Goal: Task Accomplishment & Management: Use online tool/utility

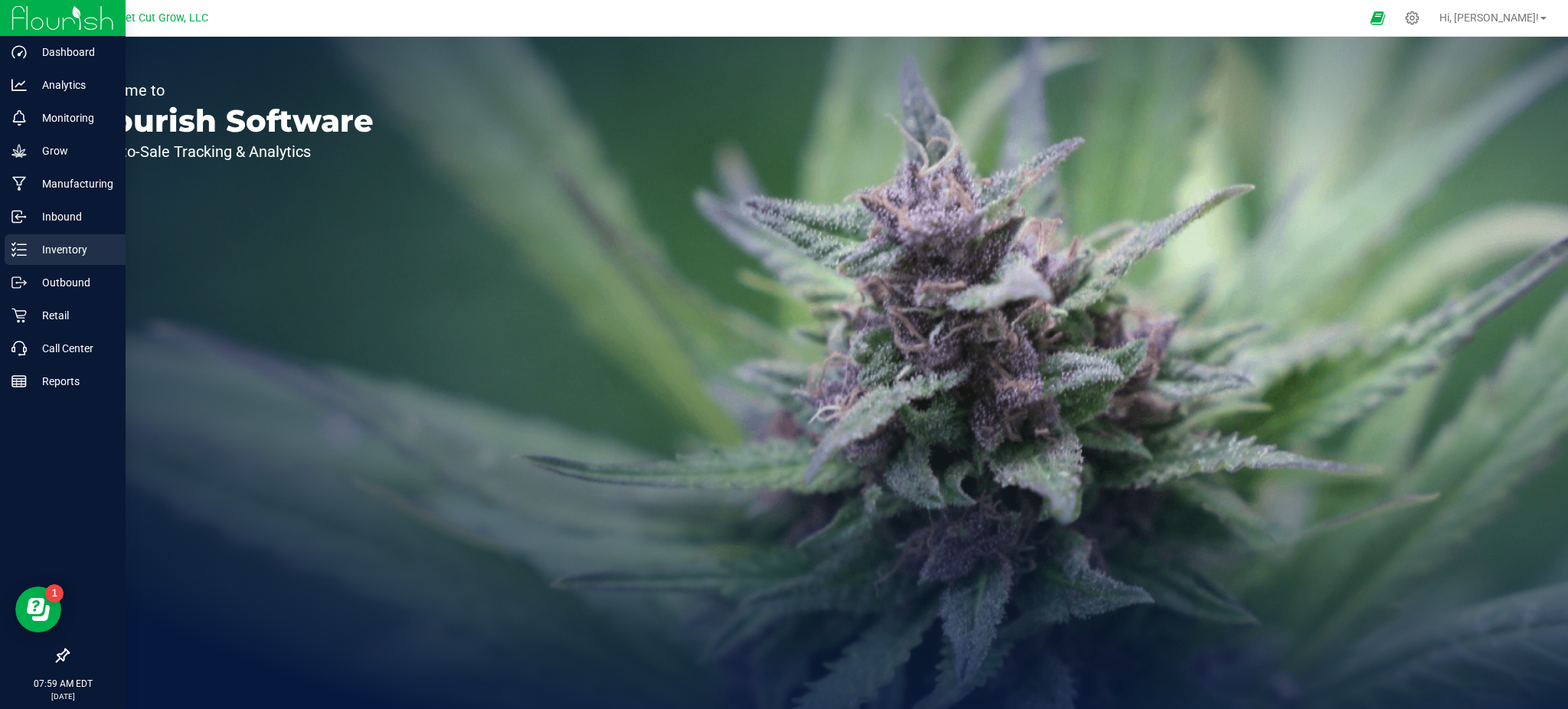
click at [58, 255] on p "Inventory" at bounding box center [72, 249] width 92 height 18
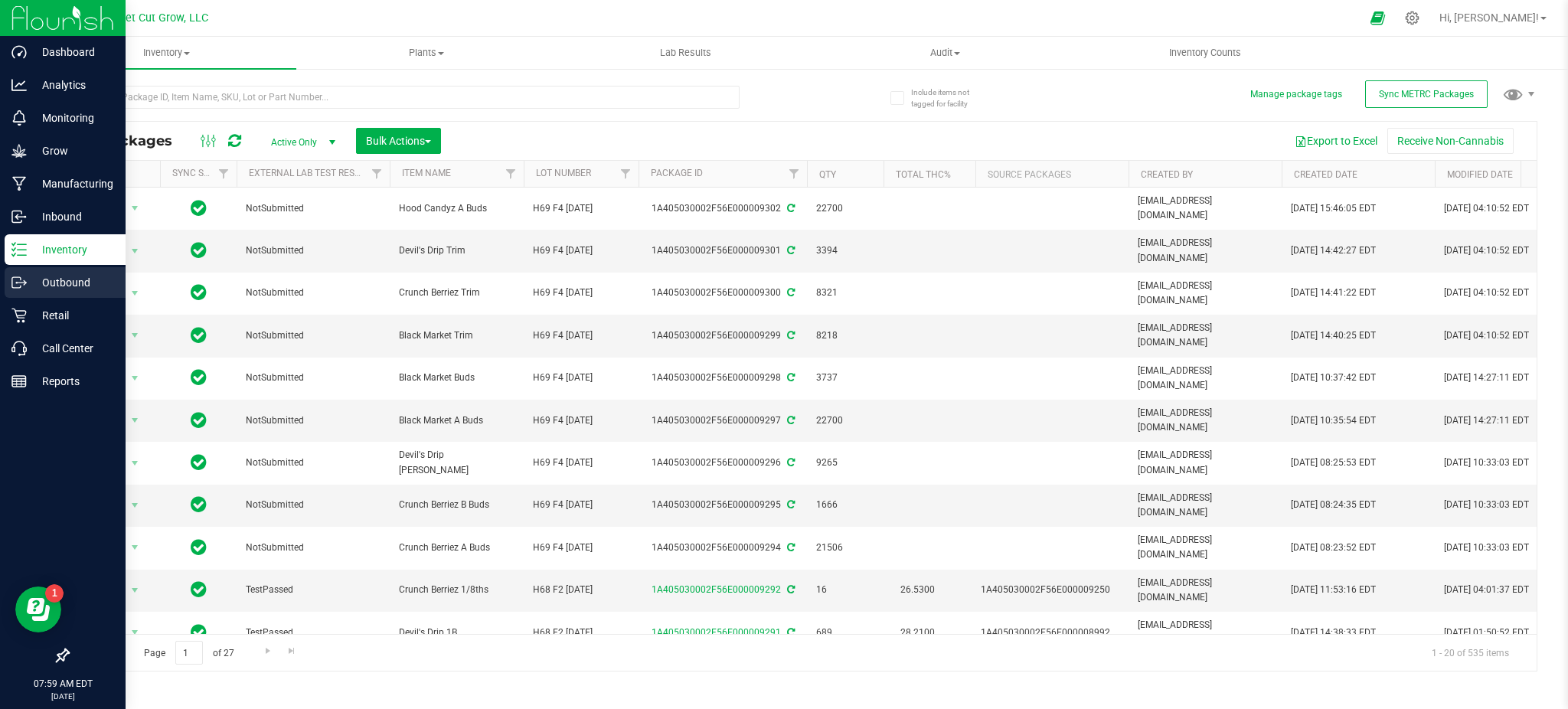
click at [78, 277] on p "Outbound" at bounding box center [72, 282] width 92 height 18
click at [1, 279] on link "Outbound" at bounding box center [63, 283] width 125 height 33
click at [49, 293] on div "Outbound" at bounding box center [64, 282] width 121 height 31
click at [53, 281] on p "Outbound" at bounding box center [72, 282] width 92 height 18
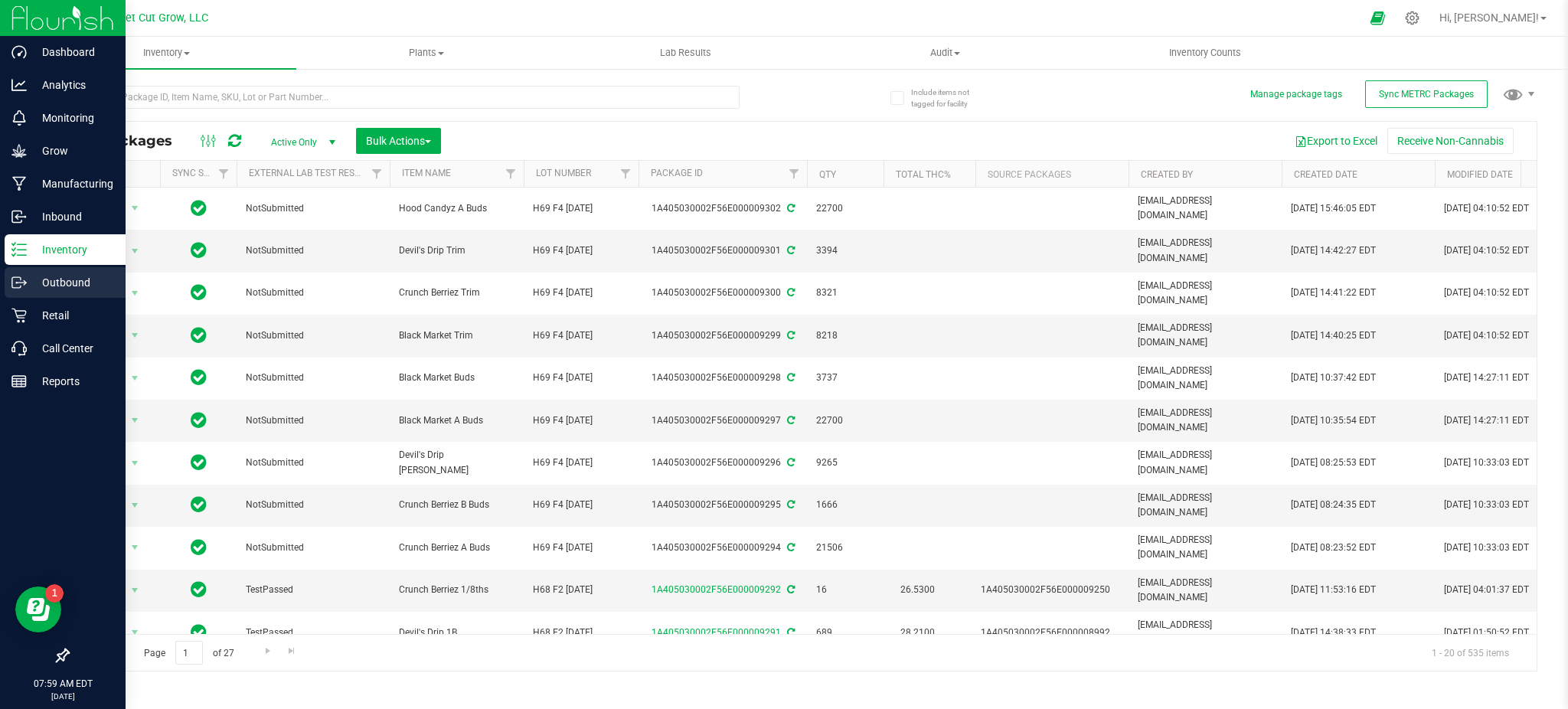
click at [23, 293] on div "Outbound" at bounding box center [64, 282] width 121 height 31
click at [23, 292] on div "Outbound" at bounding box center [64, 282] width 121 height 31
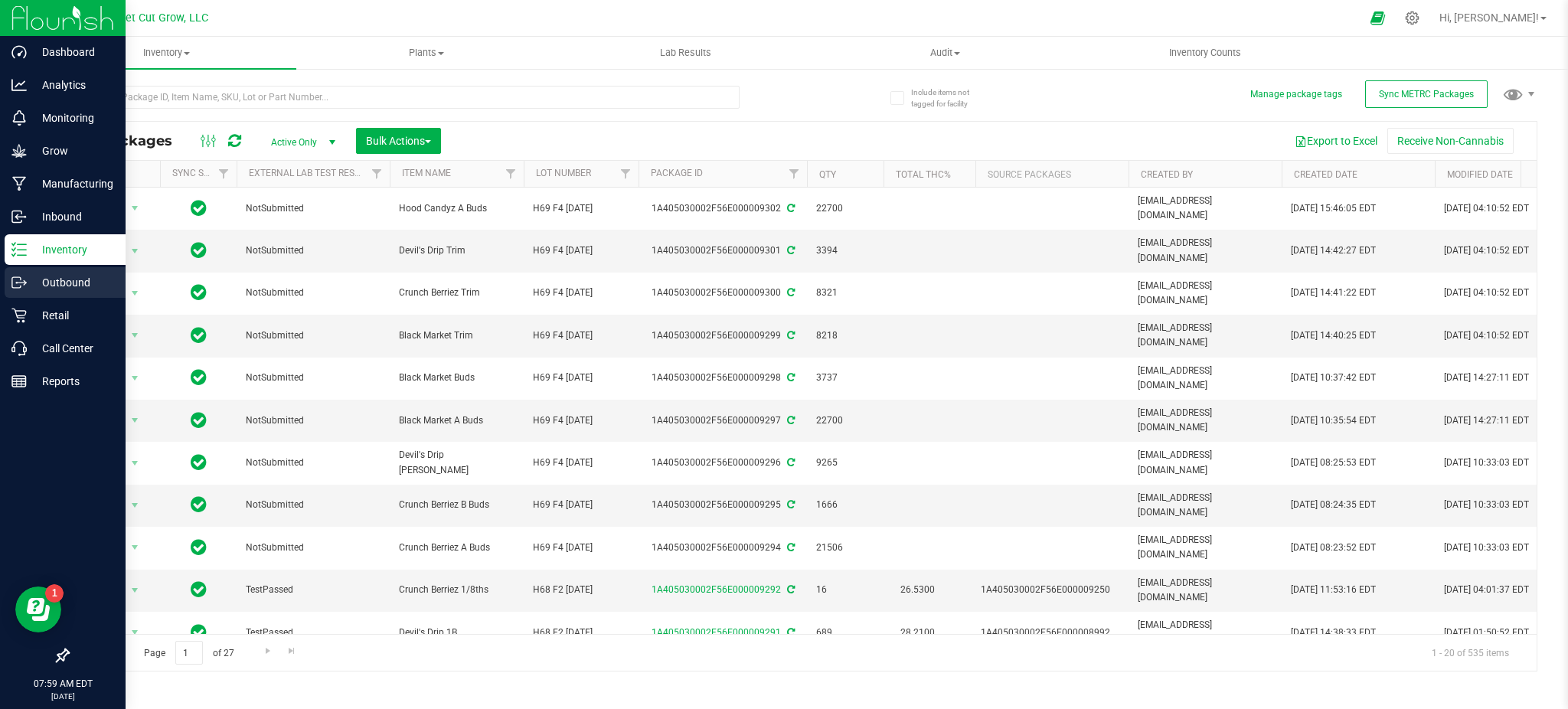
click at [23, 292] on div "Outbound" at bounding box center [64, 282] width 121 height 31
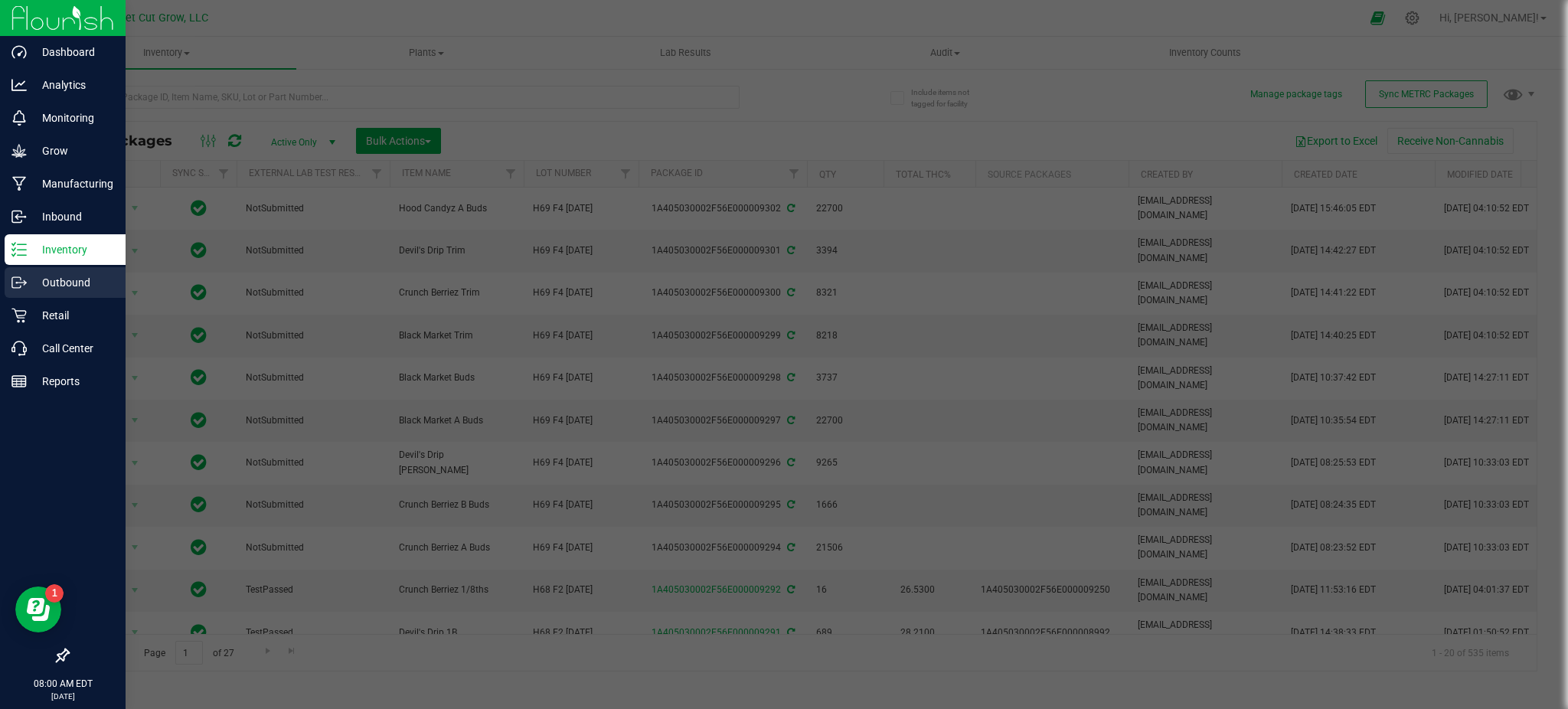
click at [23, 292] on div "Outbound" at bounding box center [64, 282] width 121 height 31
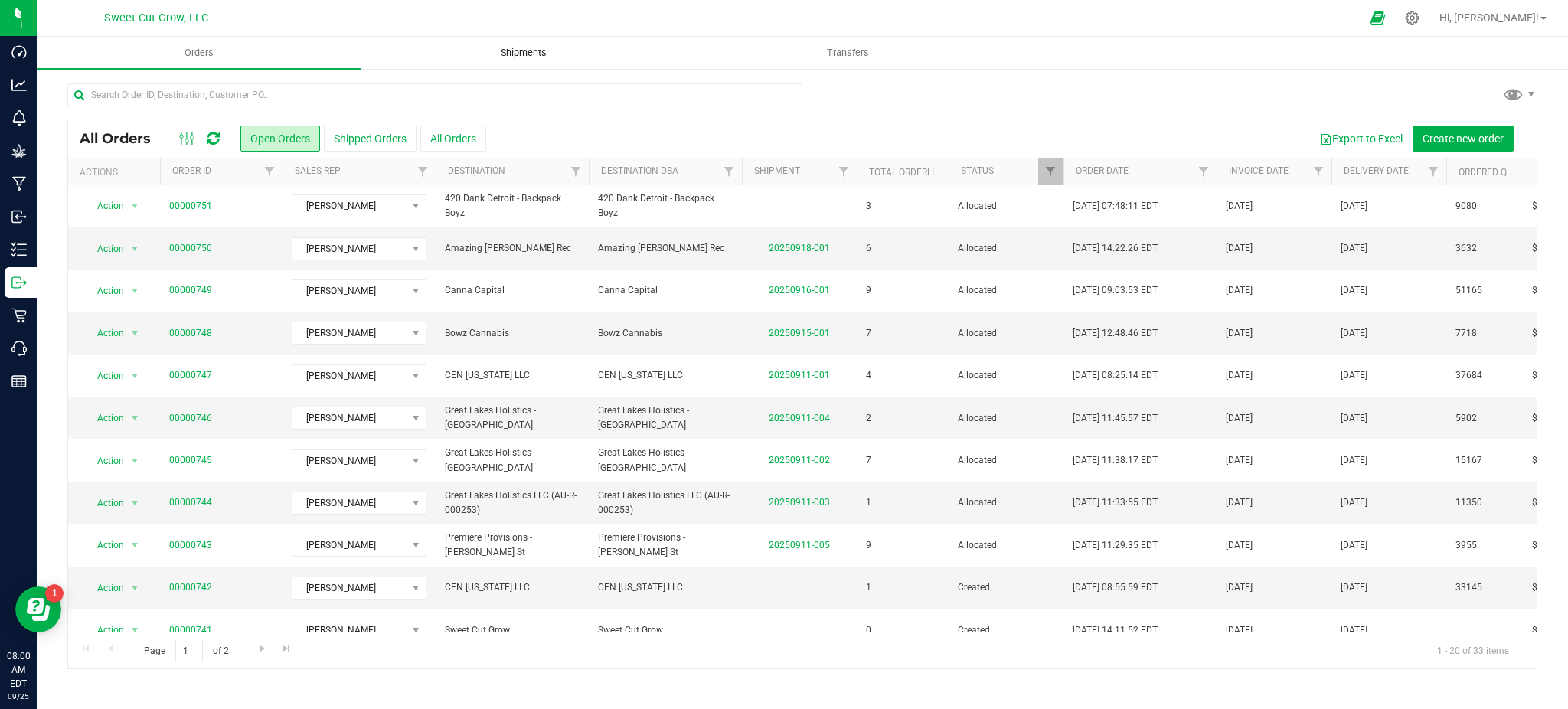
click at [524, 50] on span "Shipments" at bounding box center [524, 52] width 88 height 14
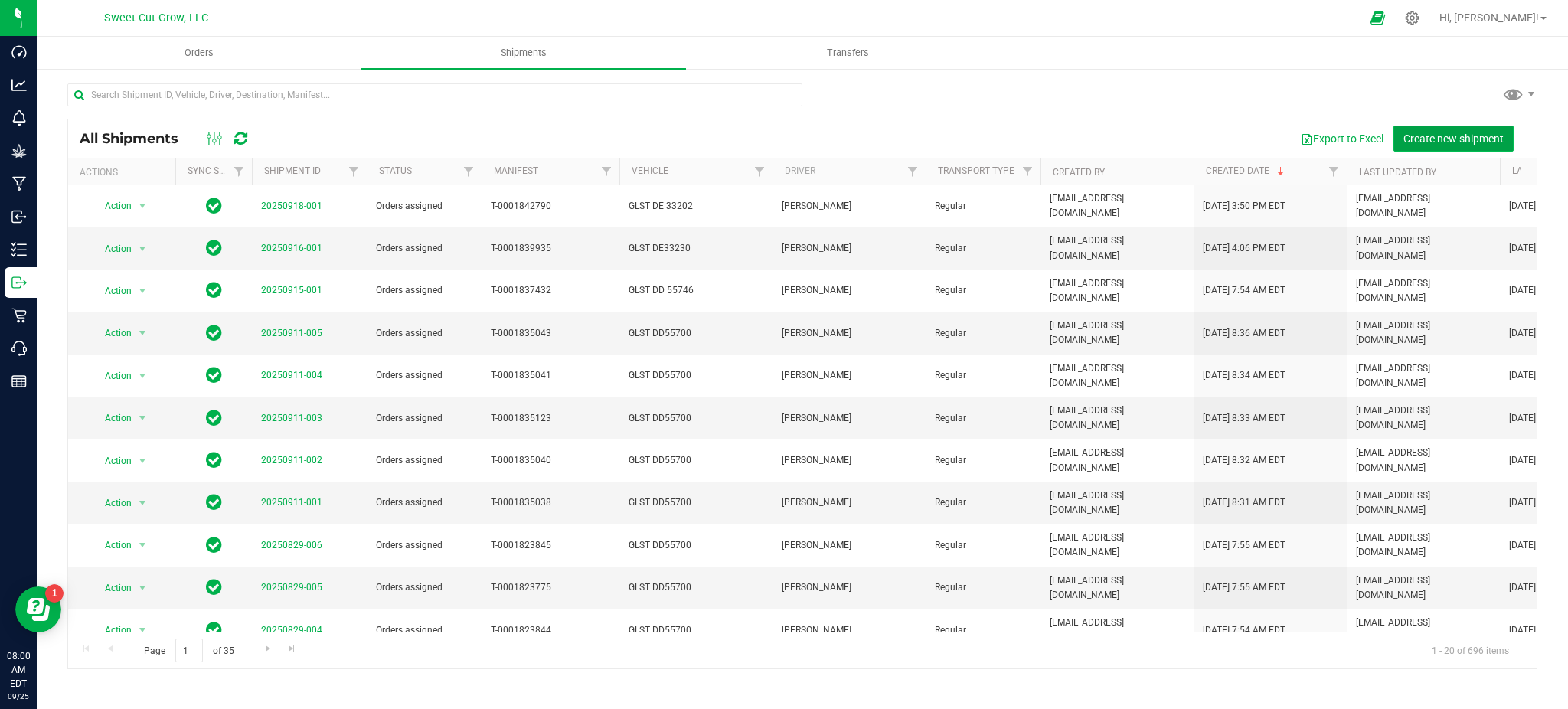
click at [1452, 139] on span "Create new shipment" at bounding box center [1453, 138] width 100 height 12
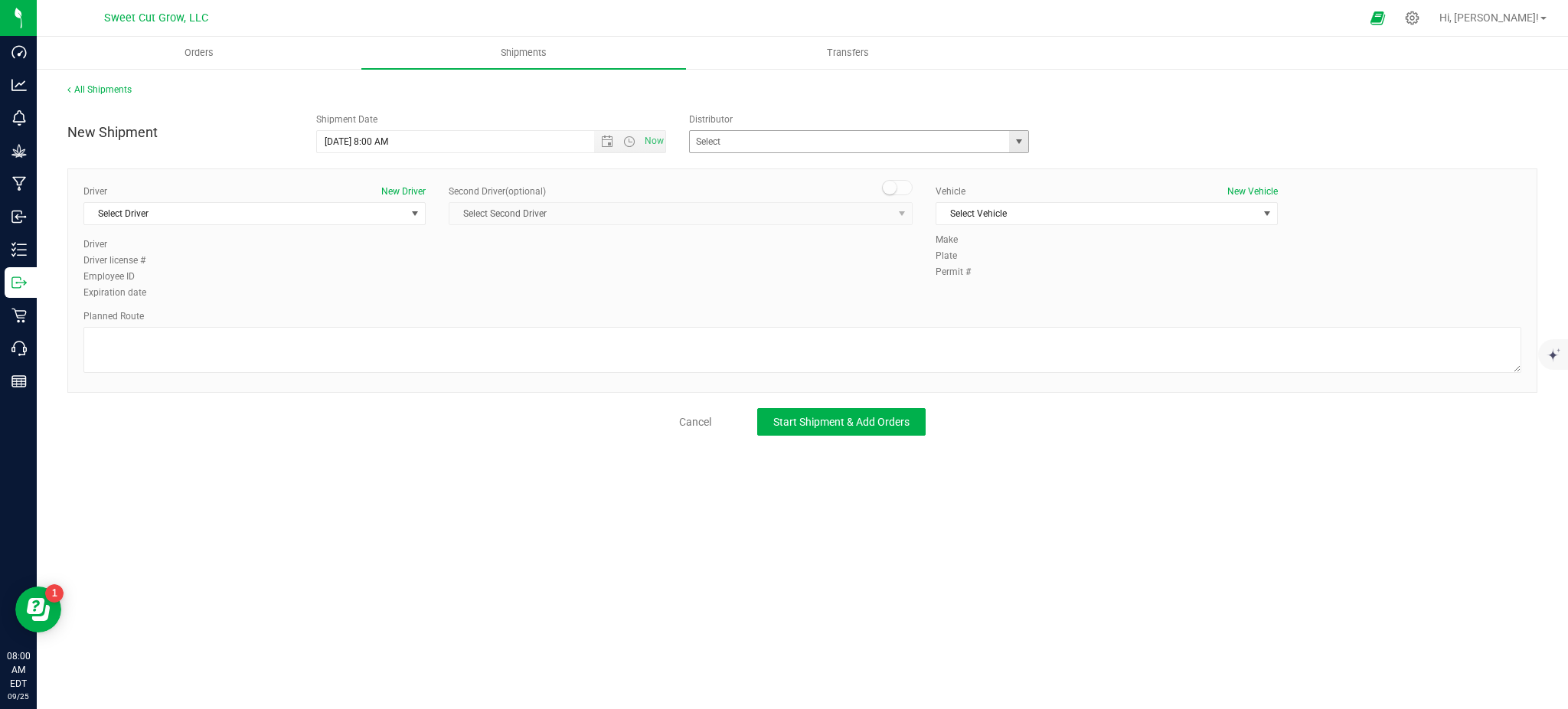
click at [1026, 144] on span "select" at bounding box center [1018, 141] width 19 height 21
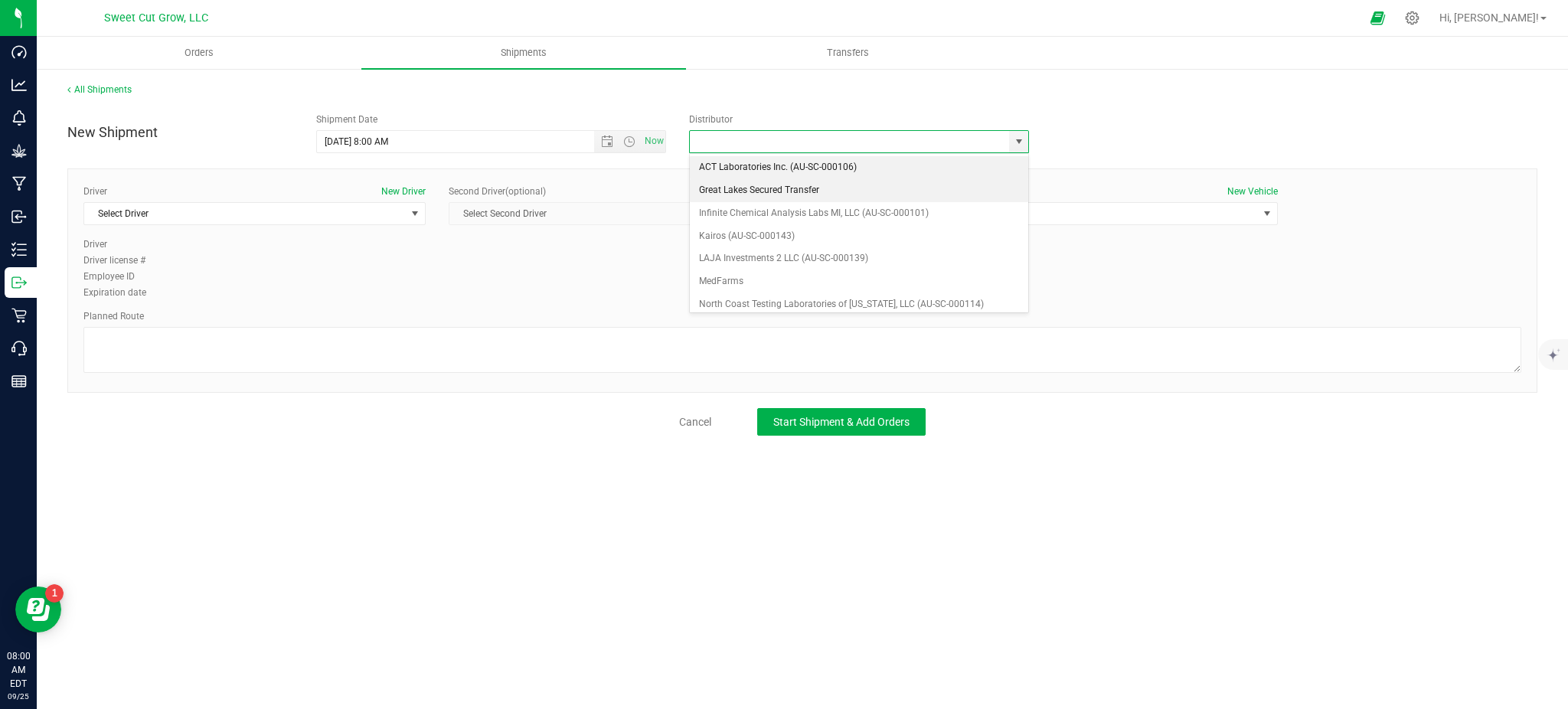
click at [858, 190] on li "Great Lakes Secured Transfer" at bounding box center [859, 191] width 338 height 23
type input "Great Lakes Secured Transfer"
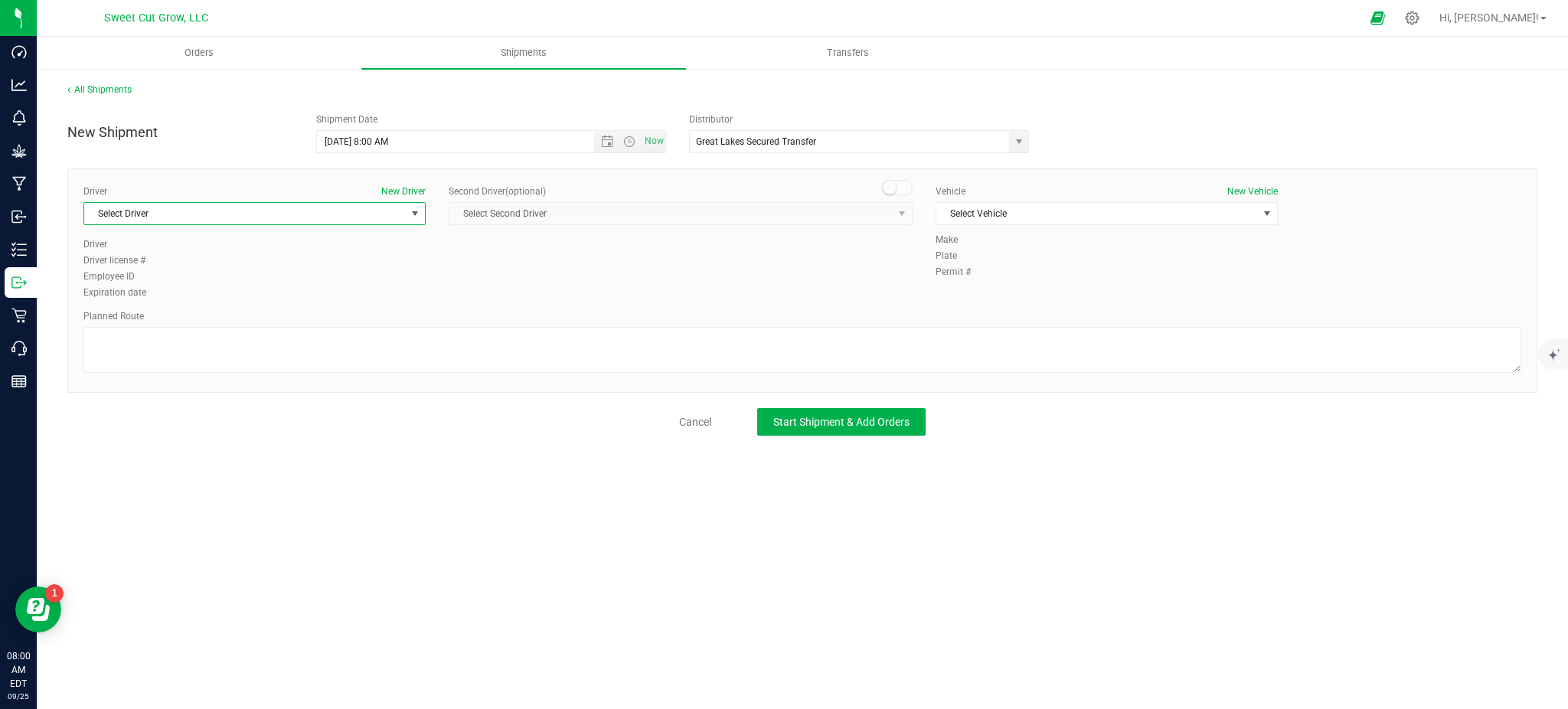
click at [143, 202] on span "Select Driver" at bounding box center [254, 213] width 343 height 23
click at [131, 395] on span "Mike Leo" at bounding box center [128, 391] width 70 height 20
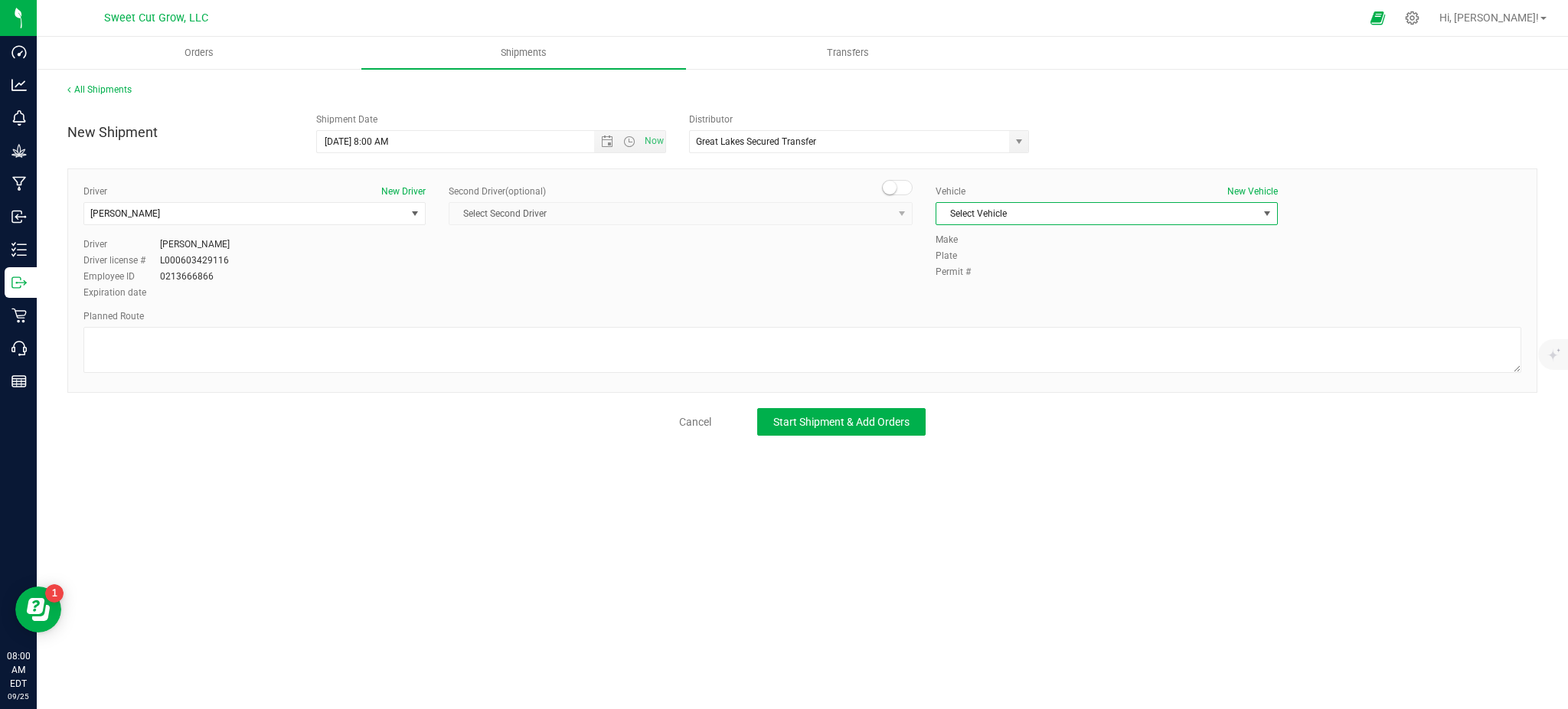
click at [1056, 215] on span "Select Vehicle" at bounding box center [1097, 213] width 321 height 21
click at [1032, 403] on li "GLST DE33210" at bounding box center [1106, 398] width 341 height 23
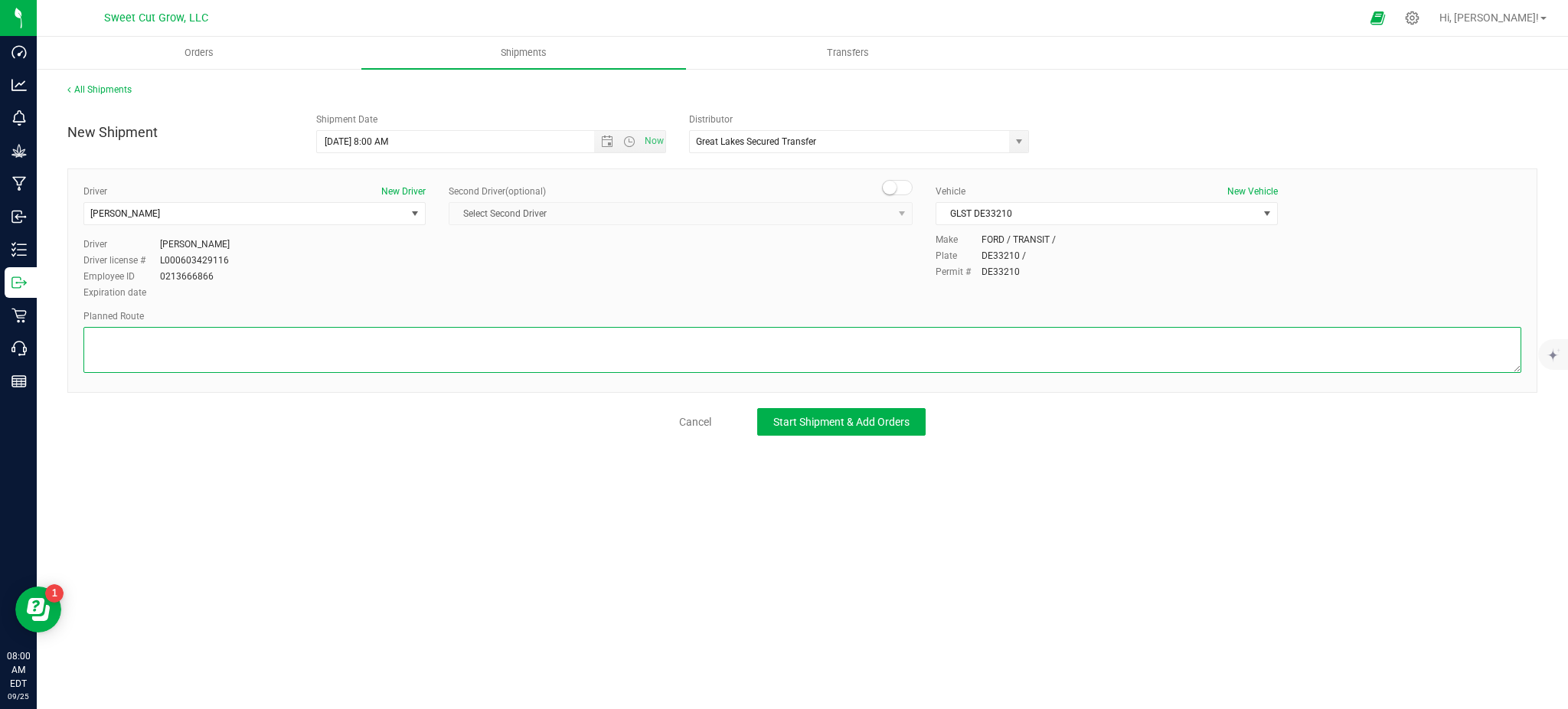
click at [738, 347] on textarea at bounding box center [802, 349] width 1437 height 45
paste textarea "4120 S Sprinkle Rd Kalamazoo, MI 49001 Get on I-94 E Follow I-94 E to Old 27 N/…"
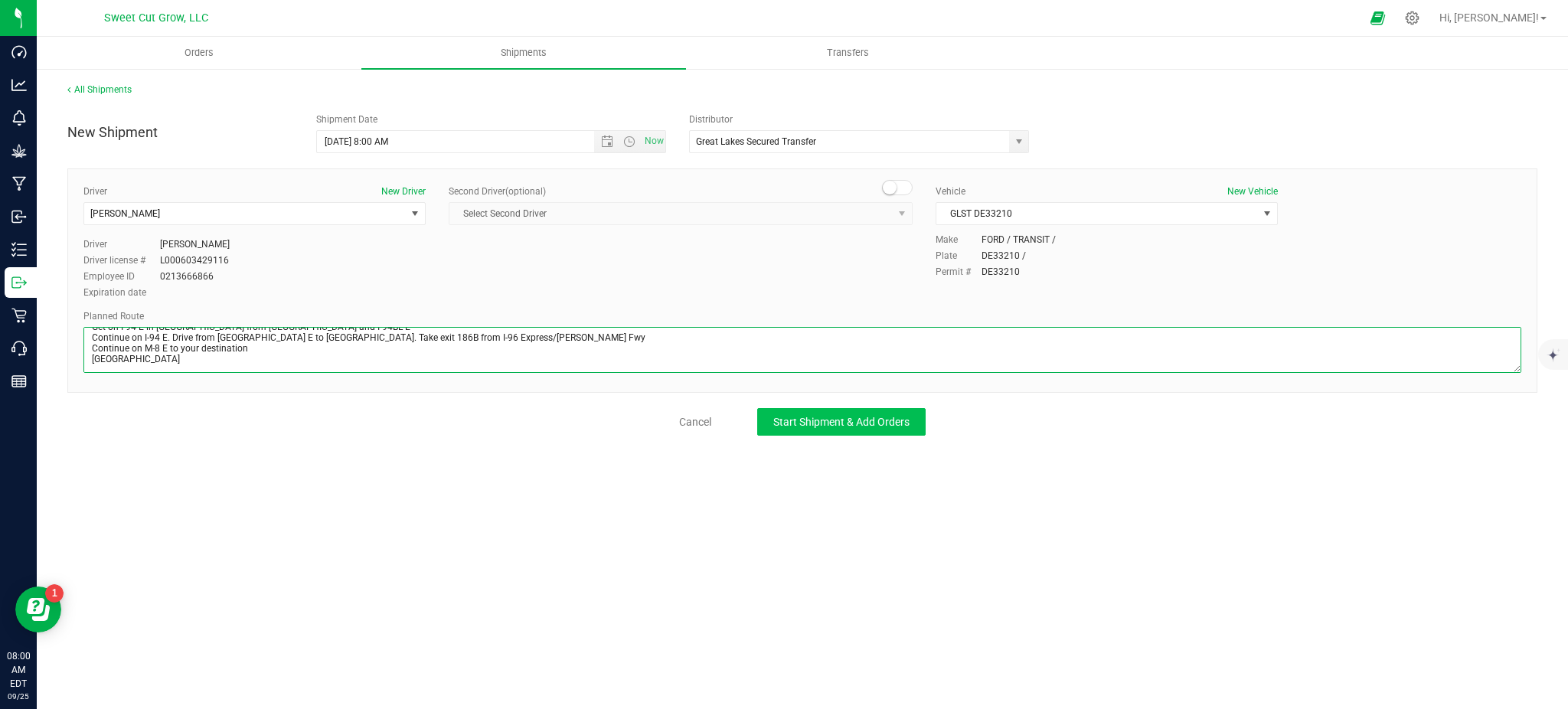
type textarea "4120 S Sprinkle Rd Kalamazoo, MI 49001 Get on I-94 E Follow I-94 E to Old 27 N/…"
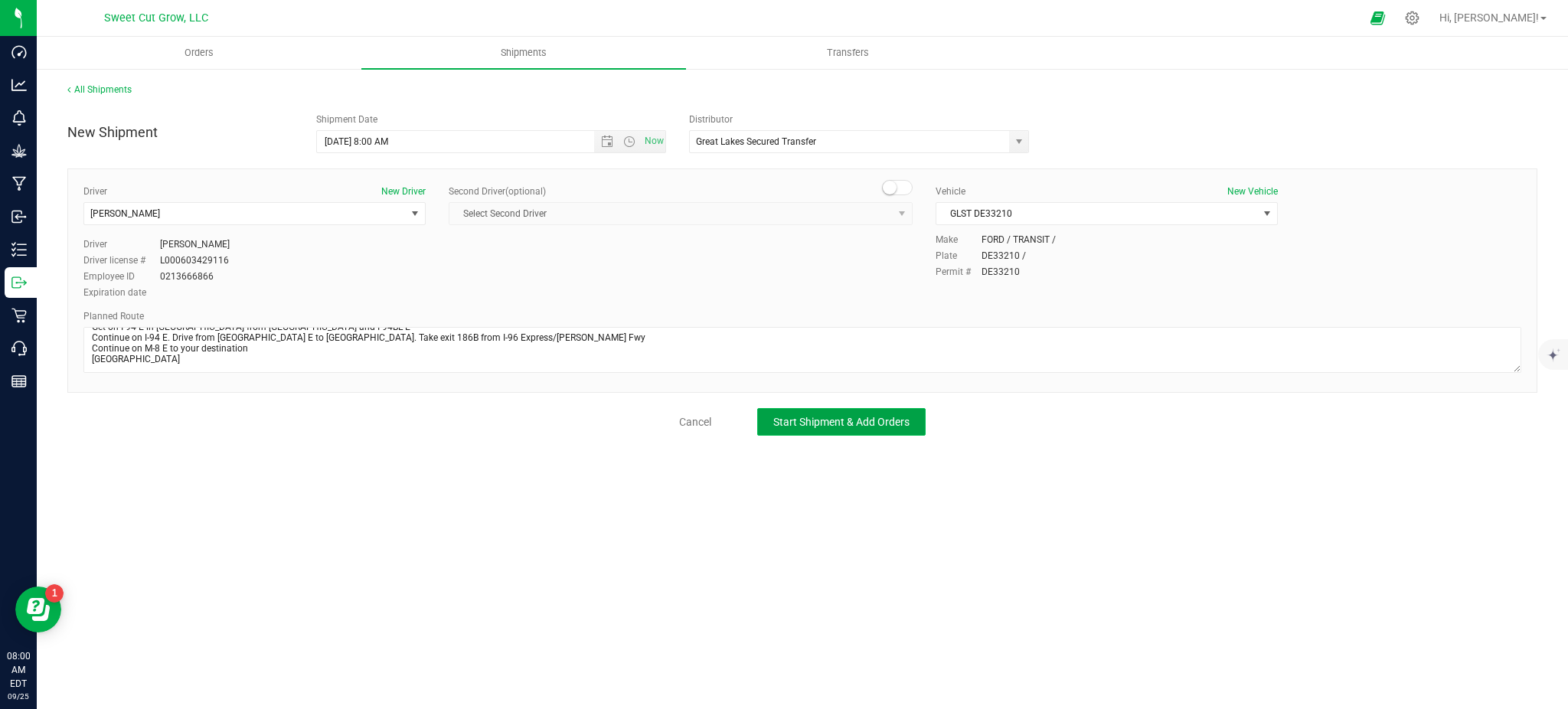
click at [815, 427] on button "Start Shipment & Add Orders" at bounding box center [842, 421] width 168 height 27
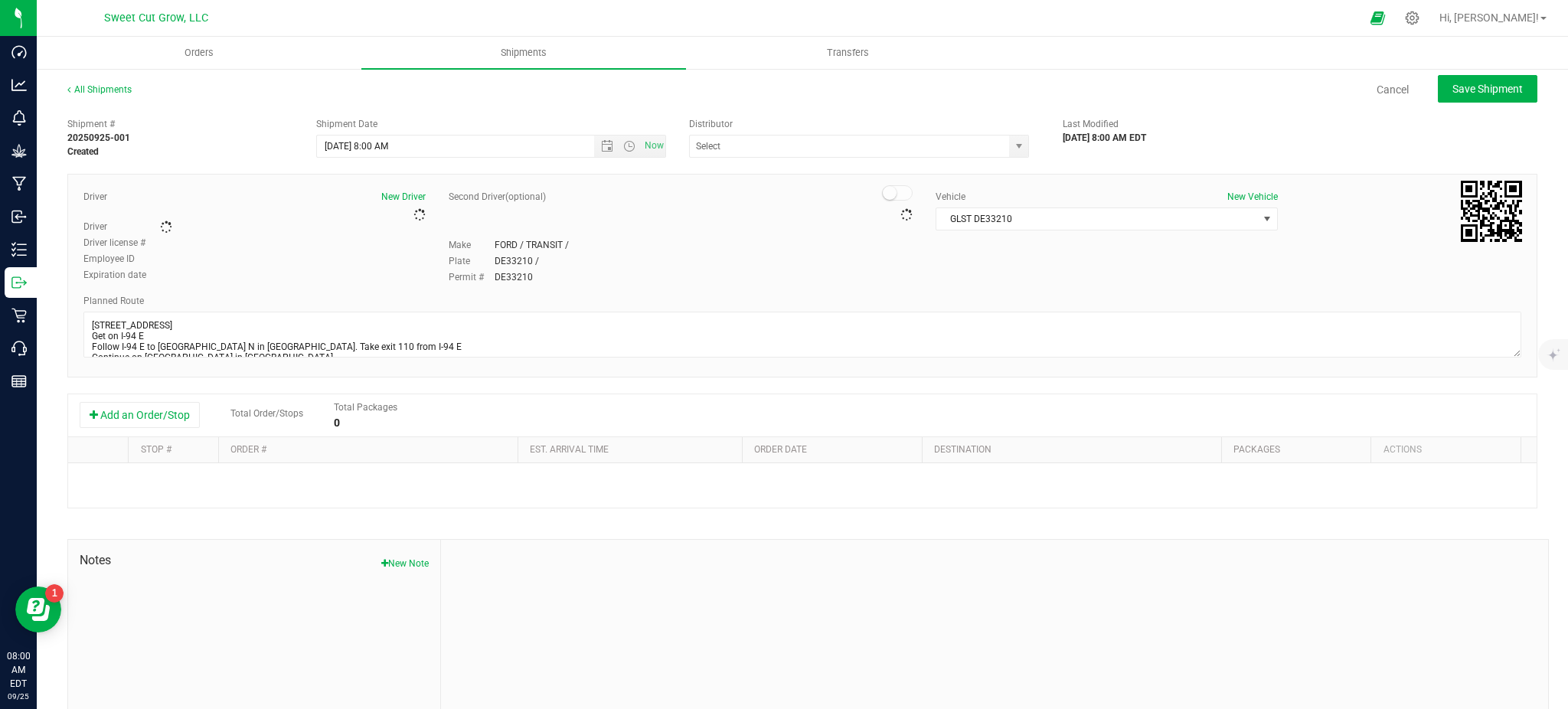
type input "Great Lakes Secured Transfer"
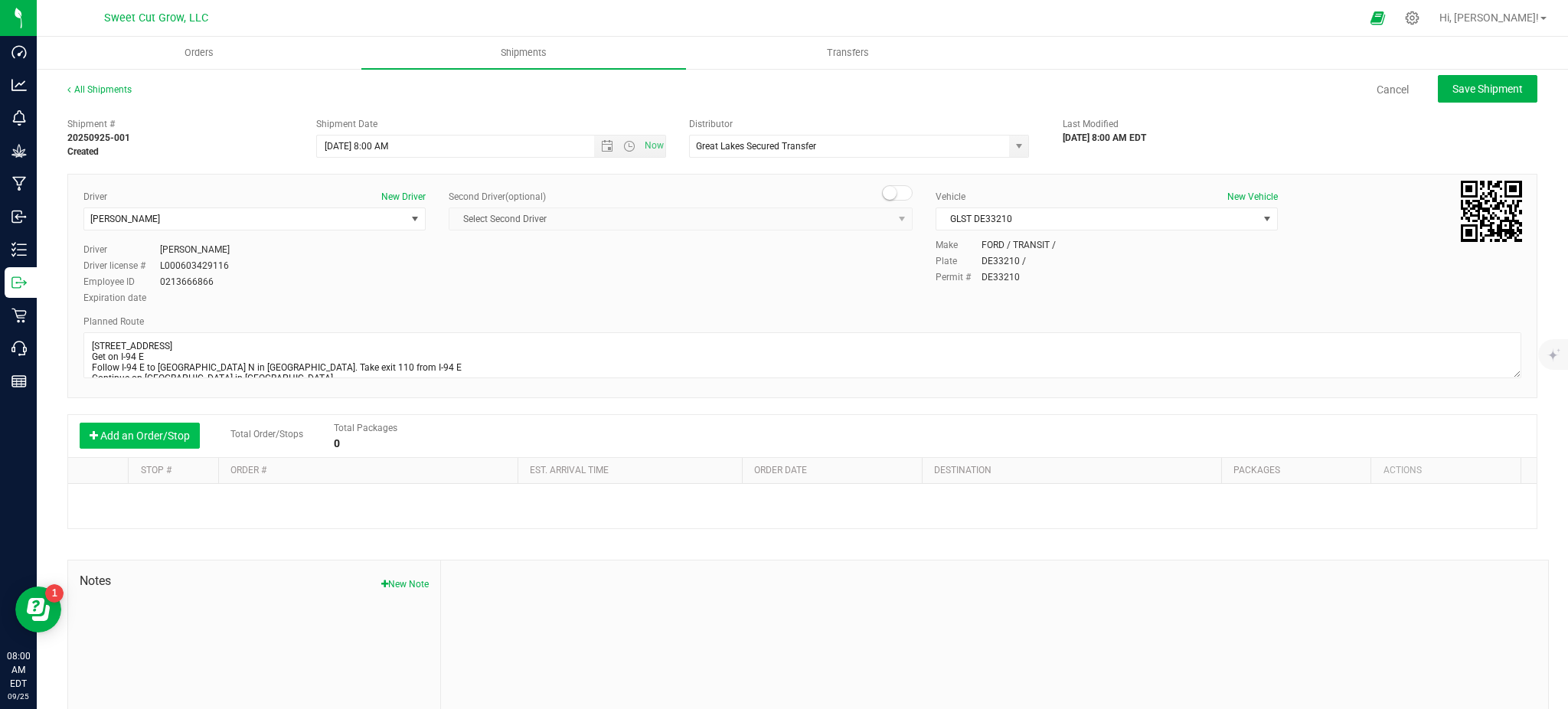
click at [167, 441] on button "Add an Order/Stop" at bounding box center [140, 435] width 120 height 26
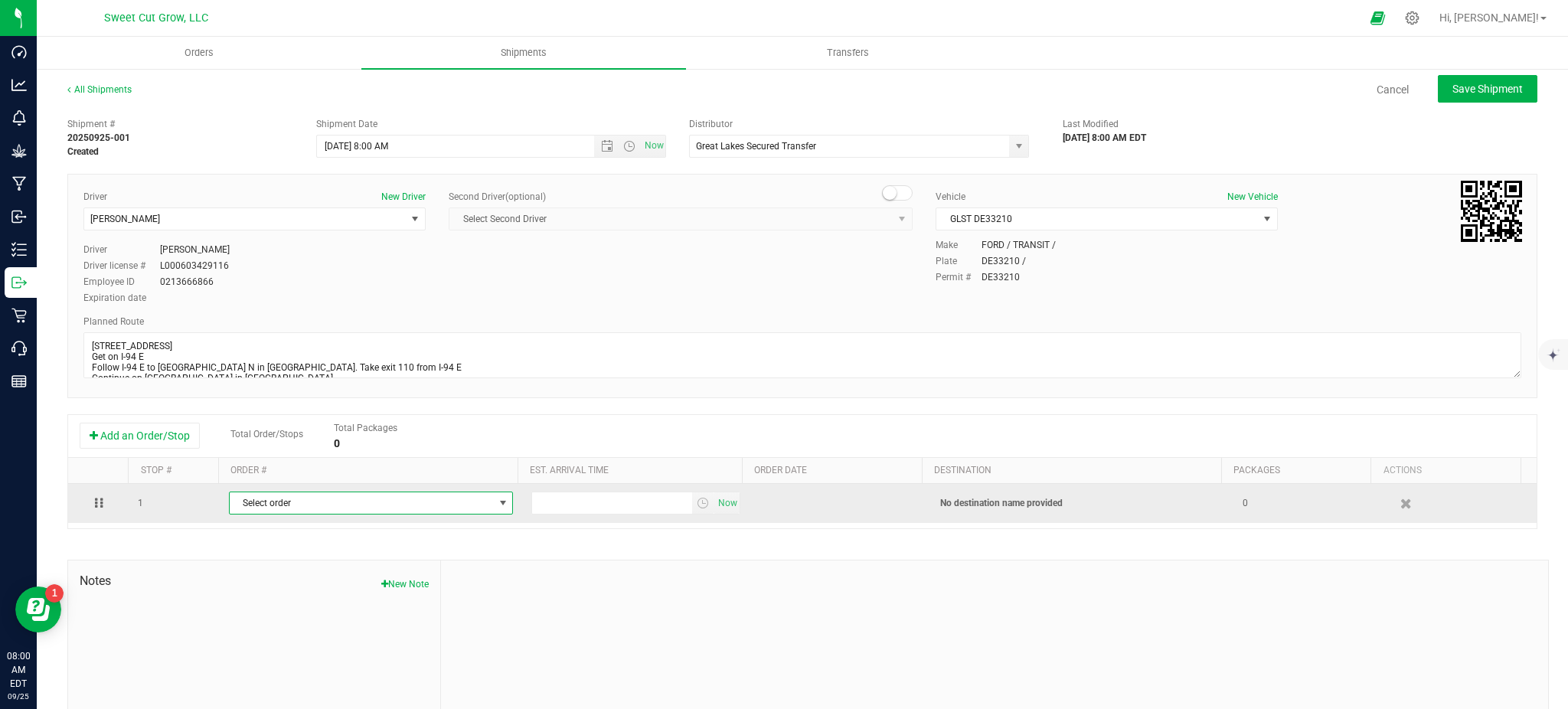
click at [302, 506] on span "Select order" at bounding box center [361, 502] width 264 height 21
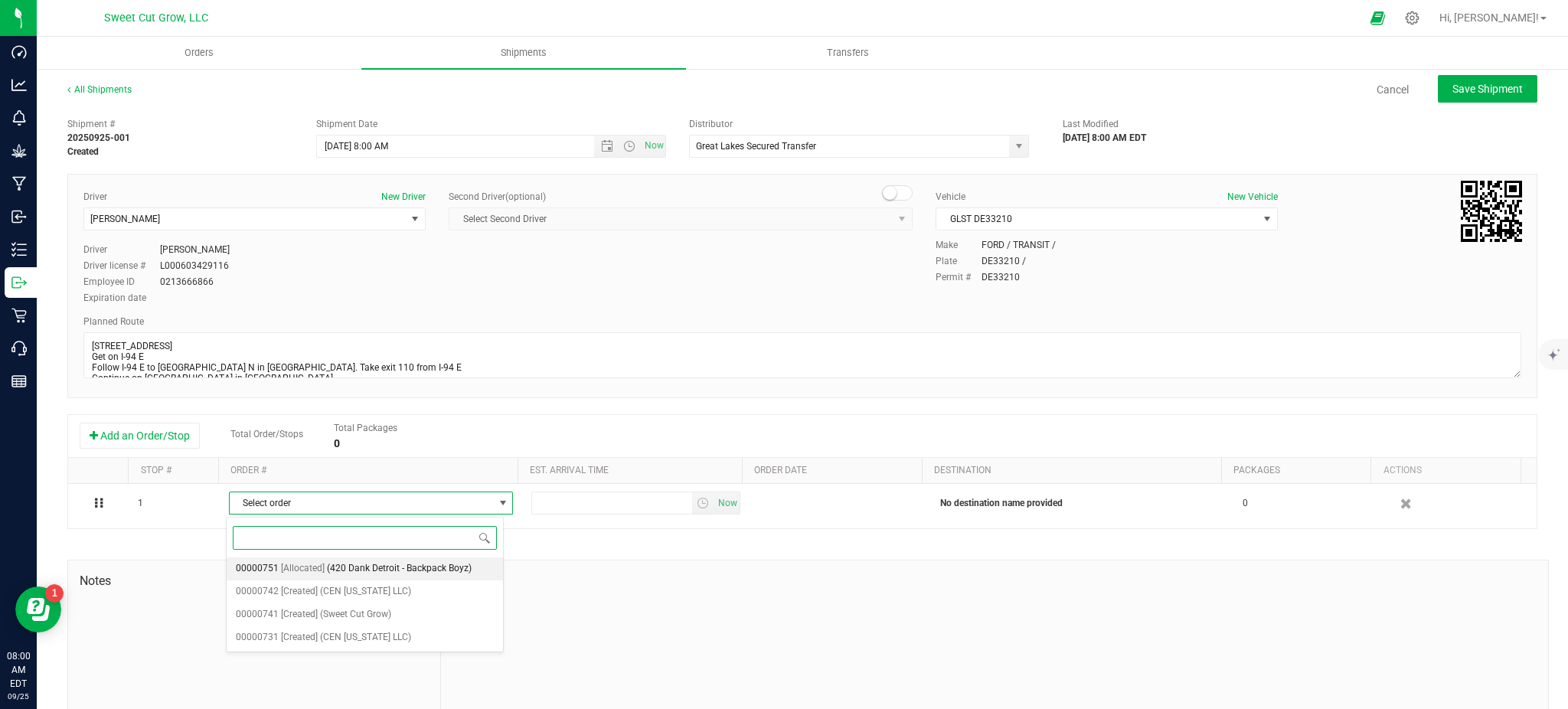
click at [302, 570] on span "[Allocated]" at bounding box center [302, 568] width 44 height 20
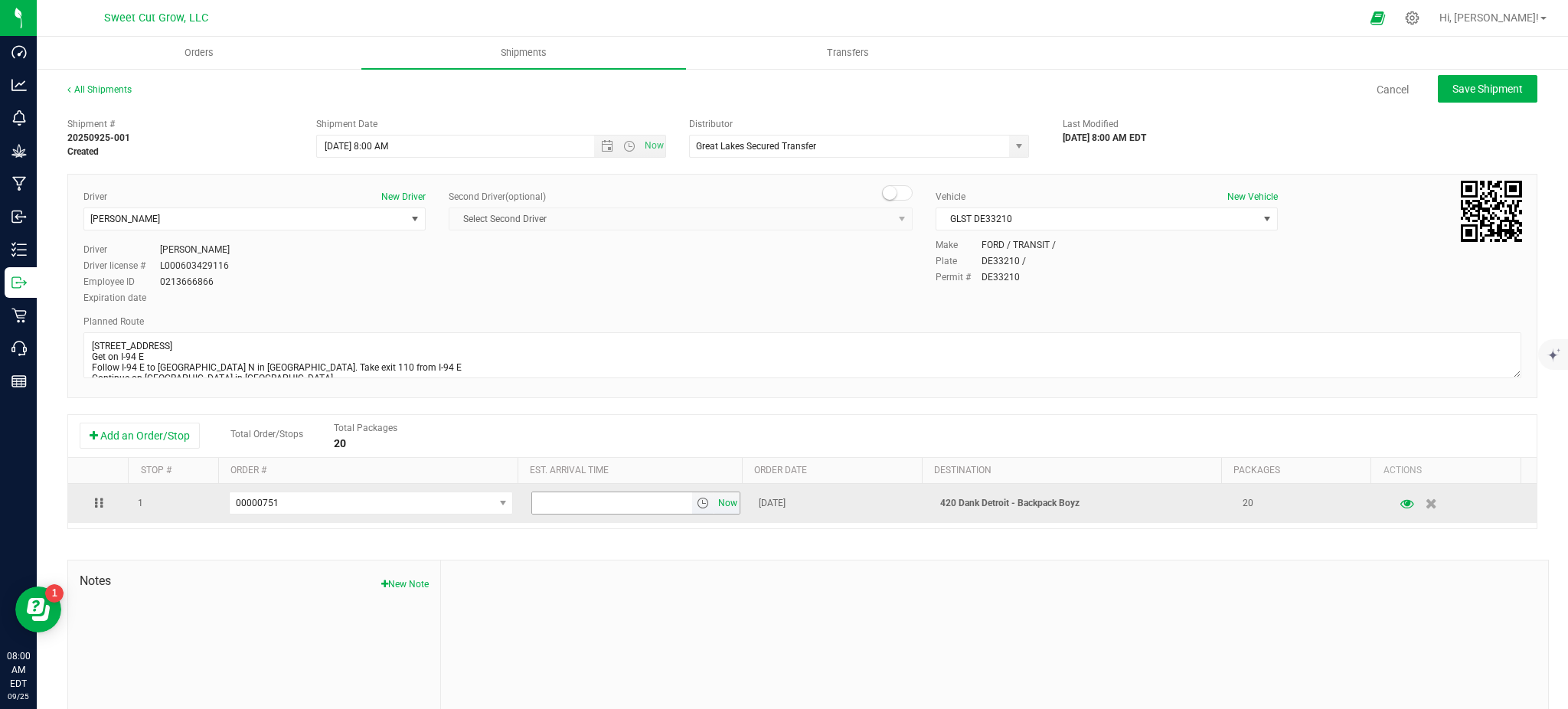
click at [717, 505] on span "Now" at bounding box center [727, 503] width 26 height 22
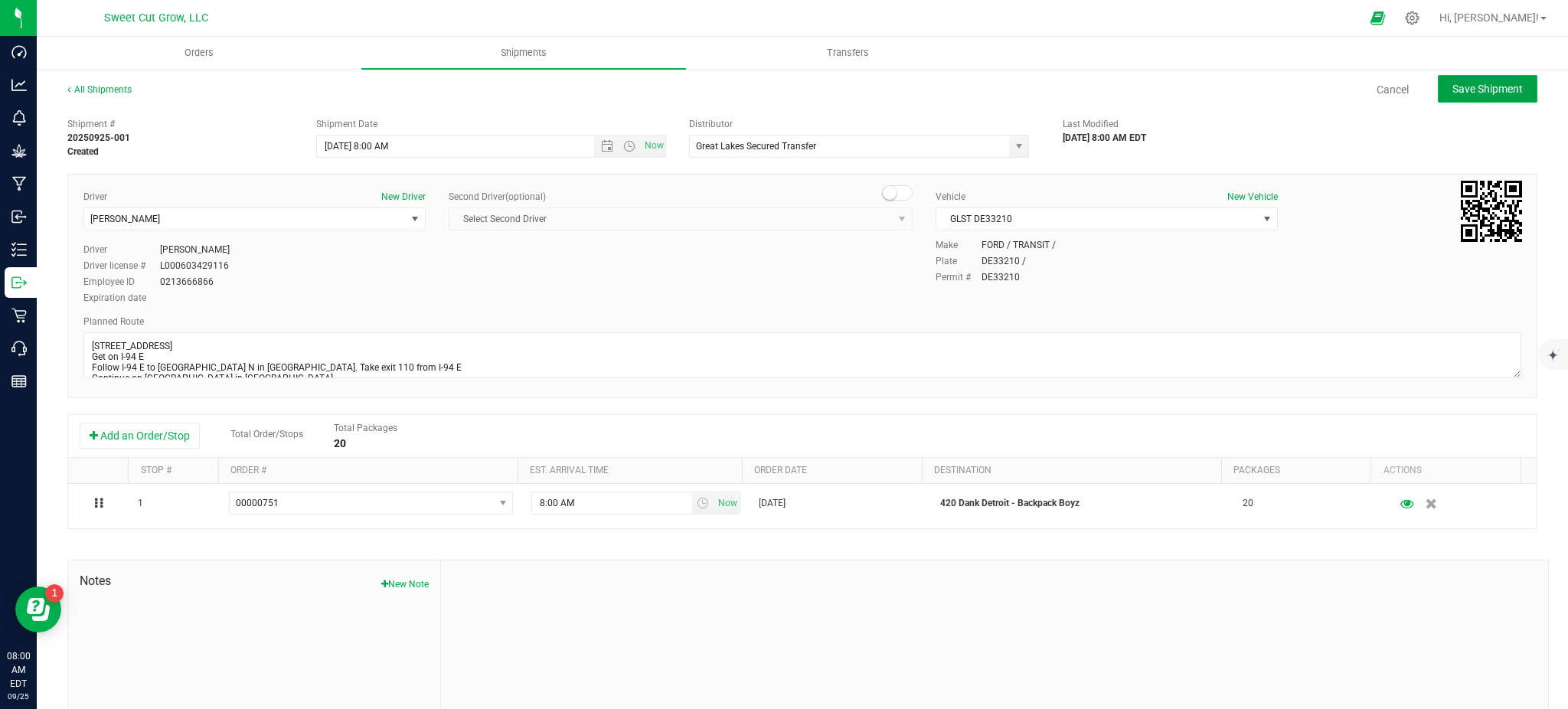
click at [1452, 94] on span "Save Shipment" at bounding box center [1487, 88] width 70 height 12
type input "9/25/2025 12:00 PM"
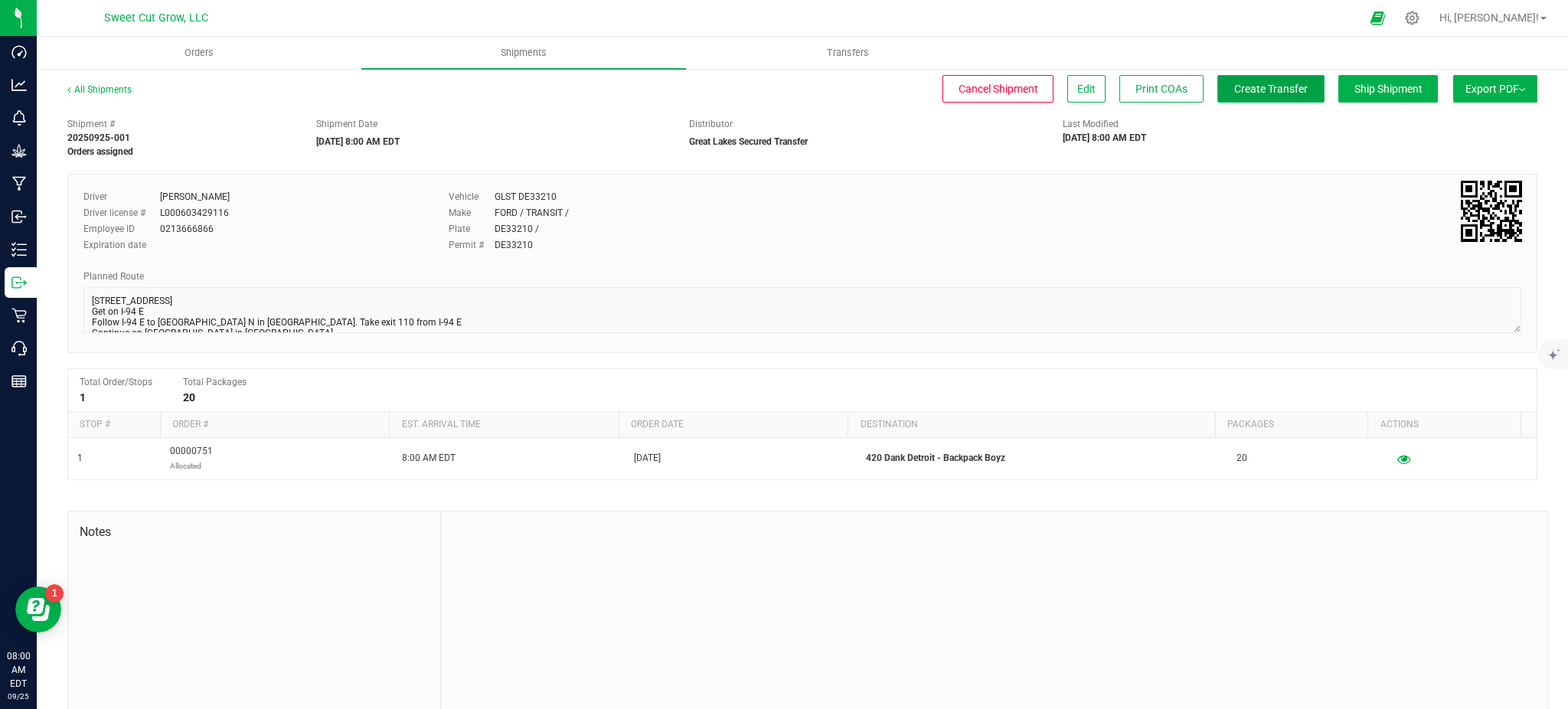
click at [1255, 92] on span "Create Transfer" at bounding box center [1271, 88] width 74 height 12
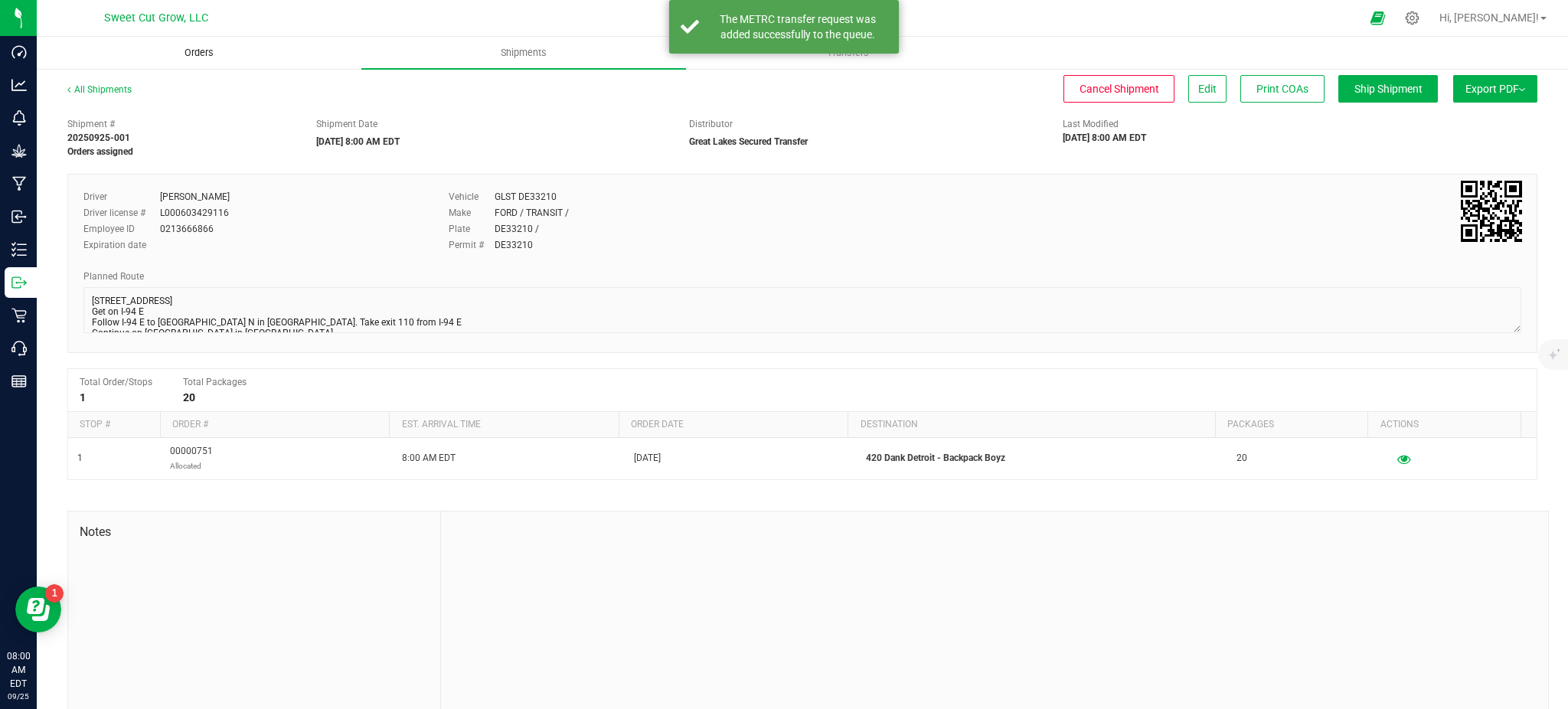
click at [209, 59] on span "Orders" at bounding box center [199, 52] width 70 height 14
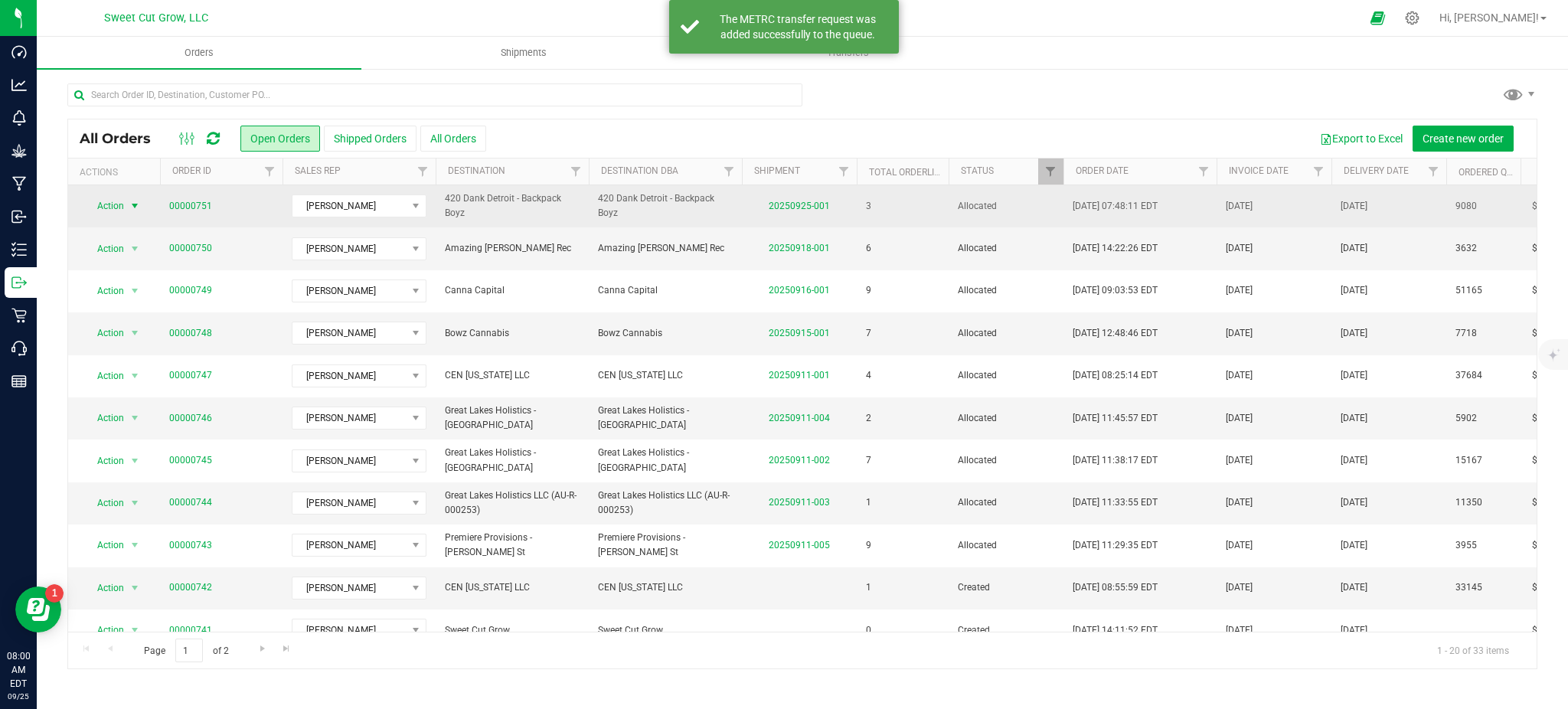
click at [112, 208] on span "Action" at bounding box center [104, 205] width 41 height 21
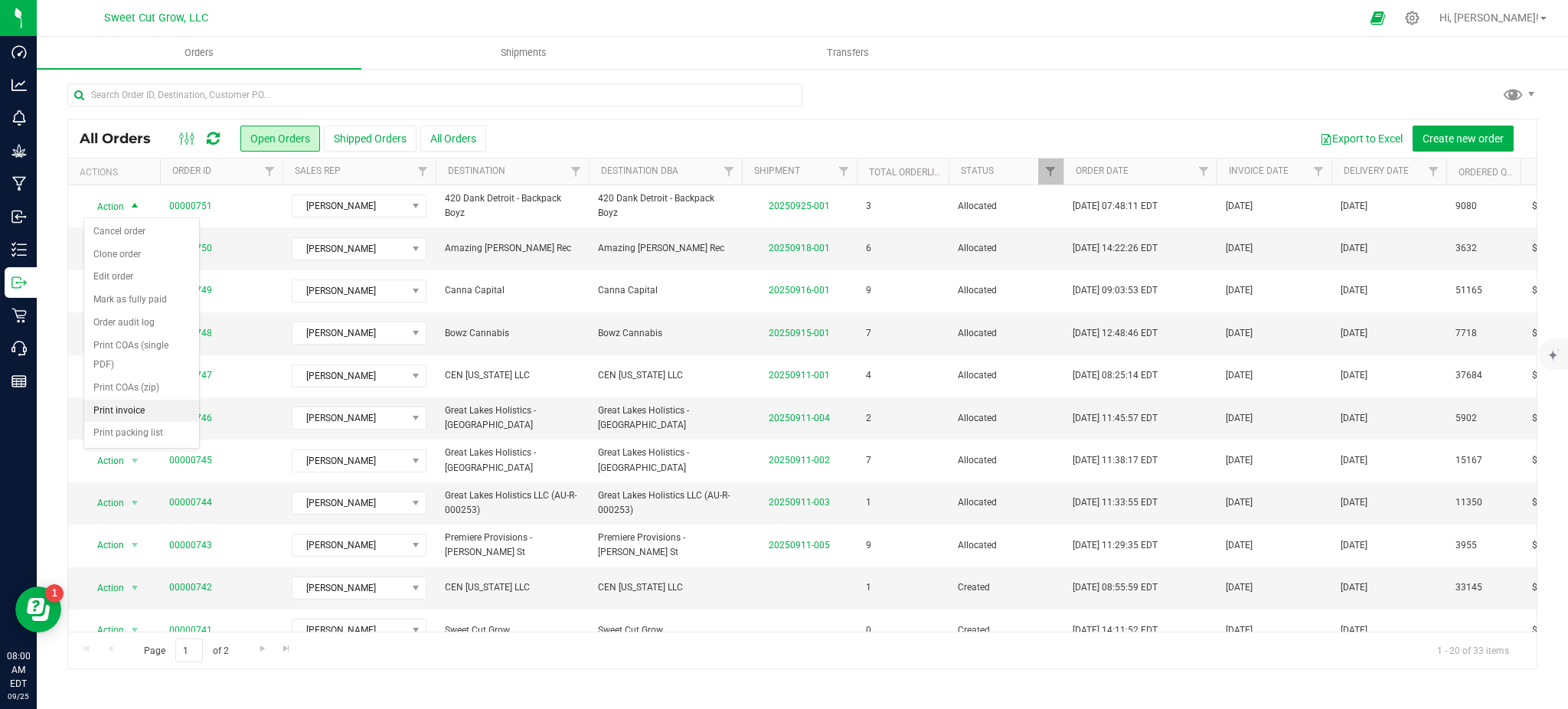
click at [137, 408] on li "Print invoice" at bounding box center [142, 410] width 115 height 23
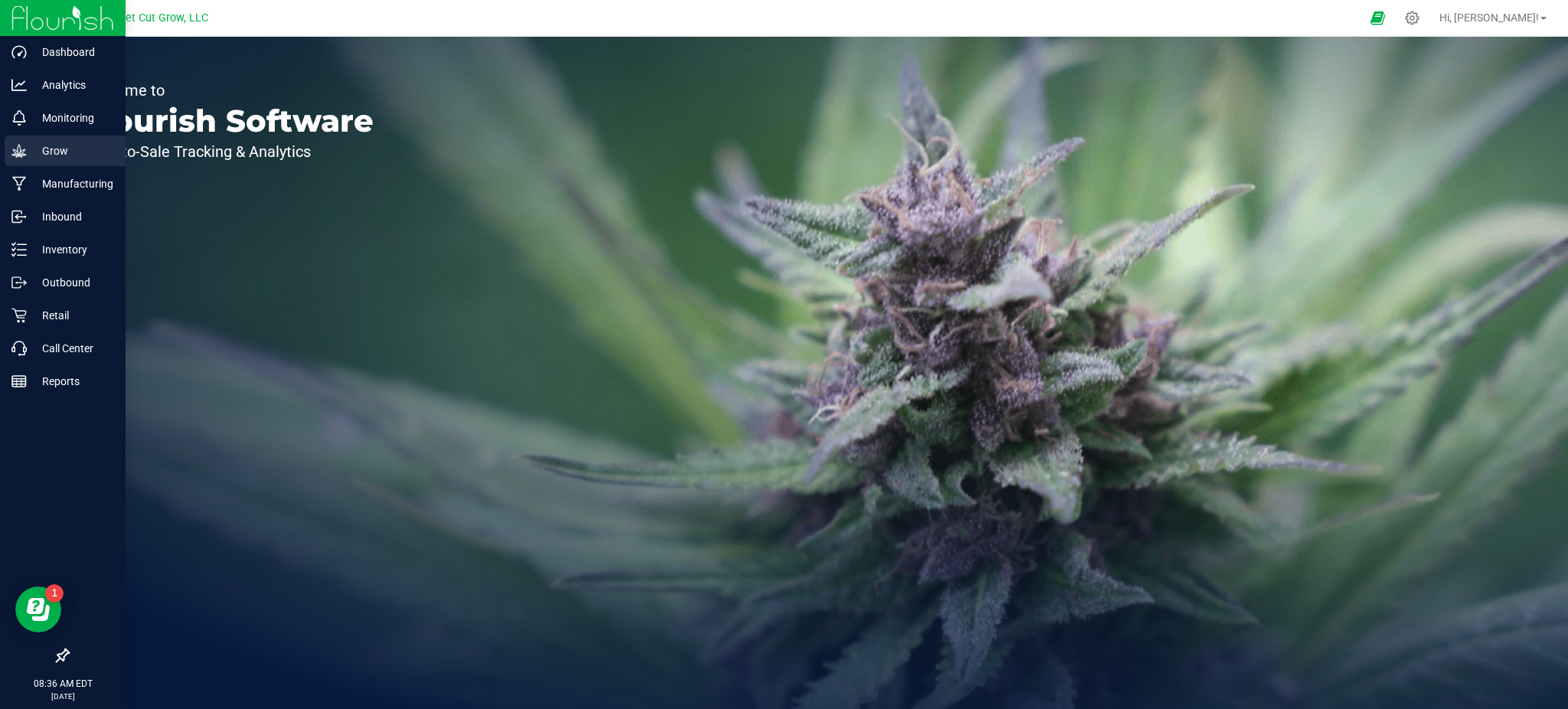
click at [47, 142] on p "Grow" at bounding box center [72, 150] width 92 height 18
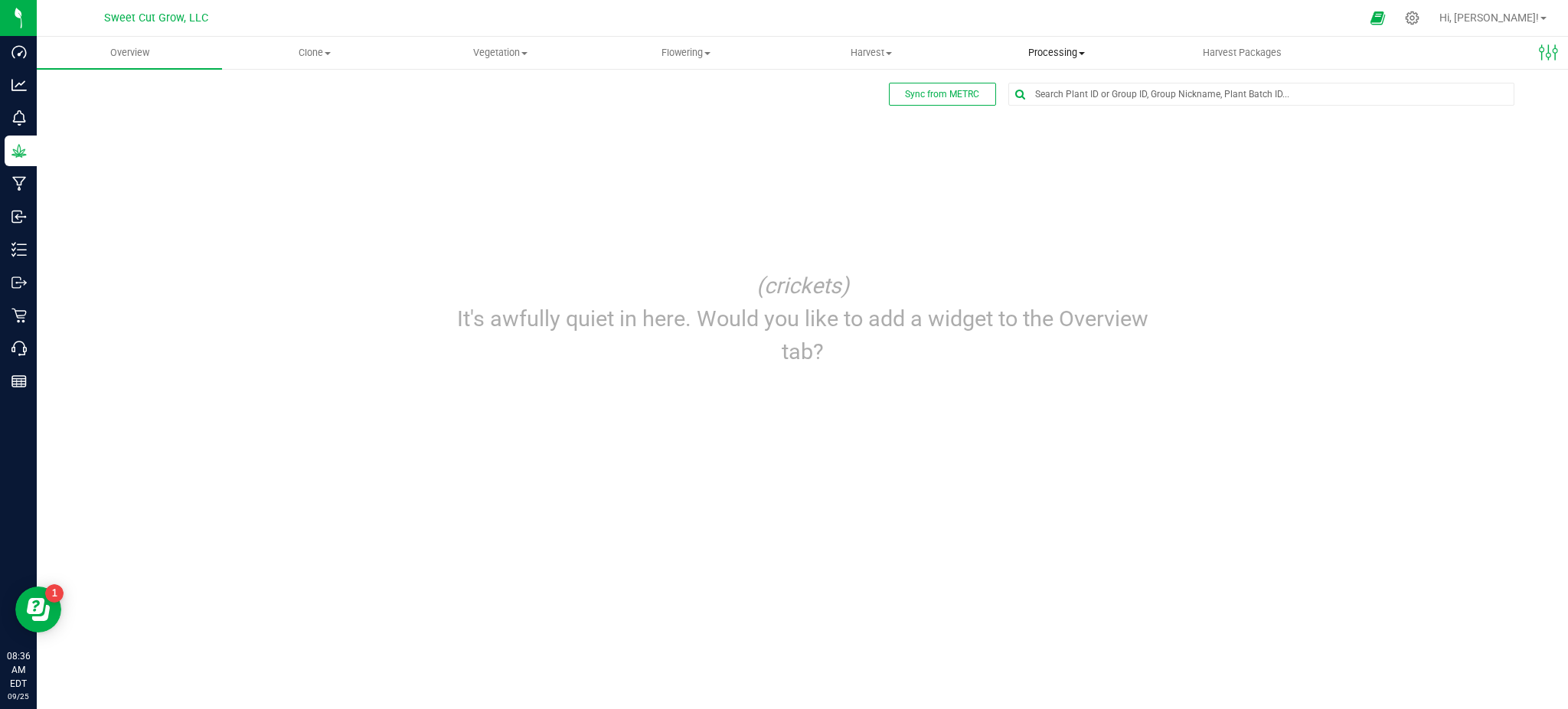
click at [1048, 59] on span "Processing" at bounding box center [1056, 52] width 184 height 14
click at [1045, 113] on span "Processing harvests" at bounding box center [1035, 110] width 142 height 13
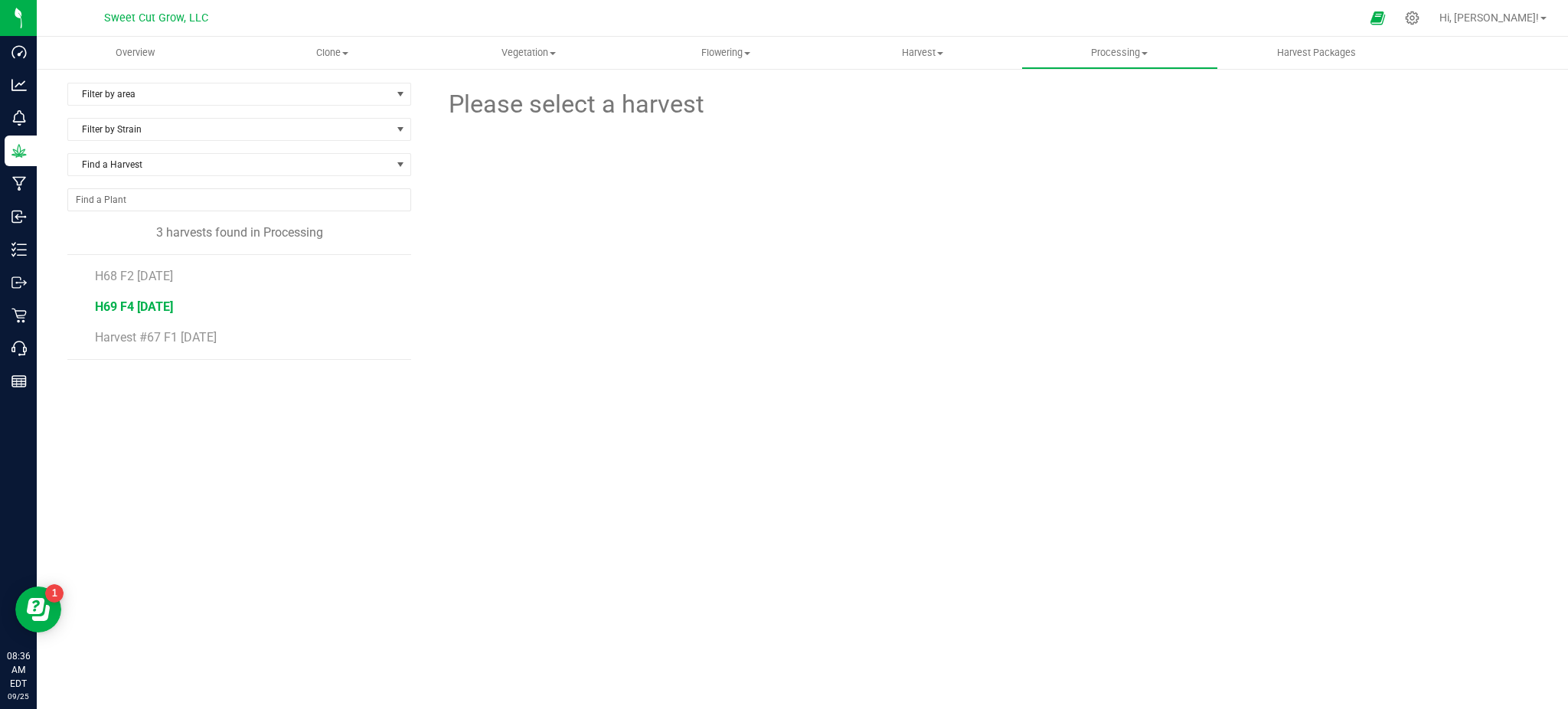
click at [143, 309] on span "H69 F4 8.29.25" at bounding box center [134, 306] width 78 height 15
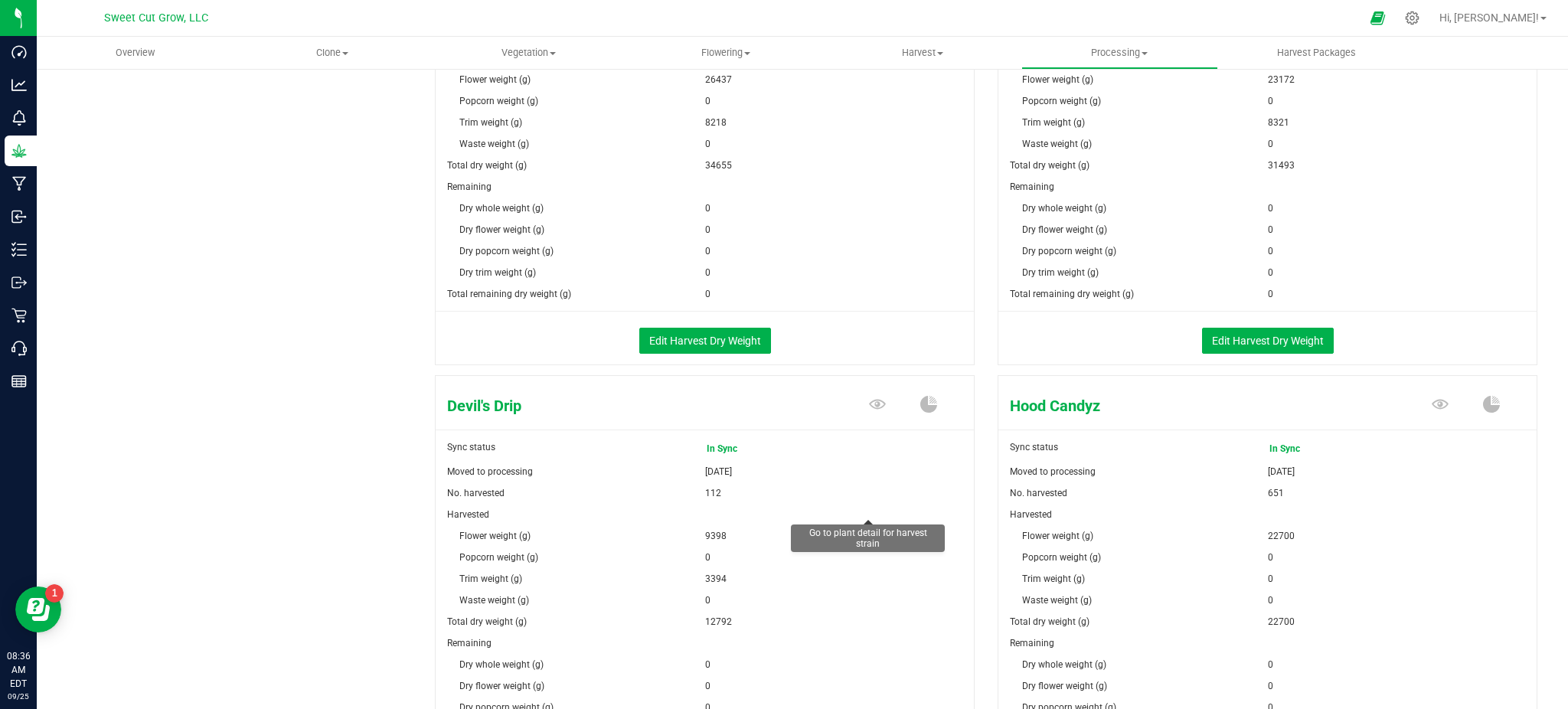
scroll to position [622, 0]
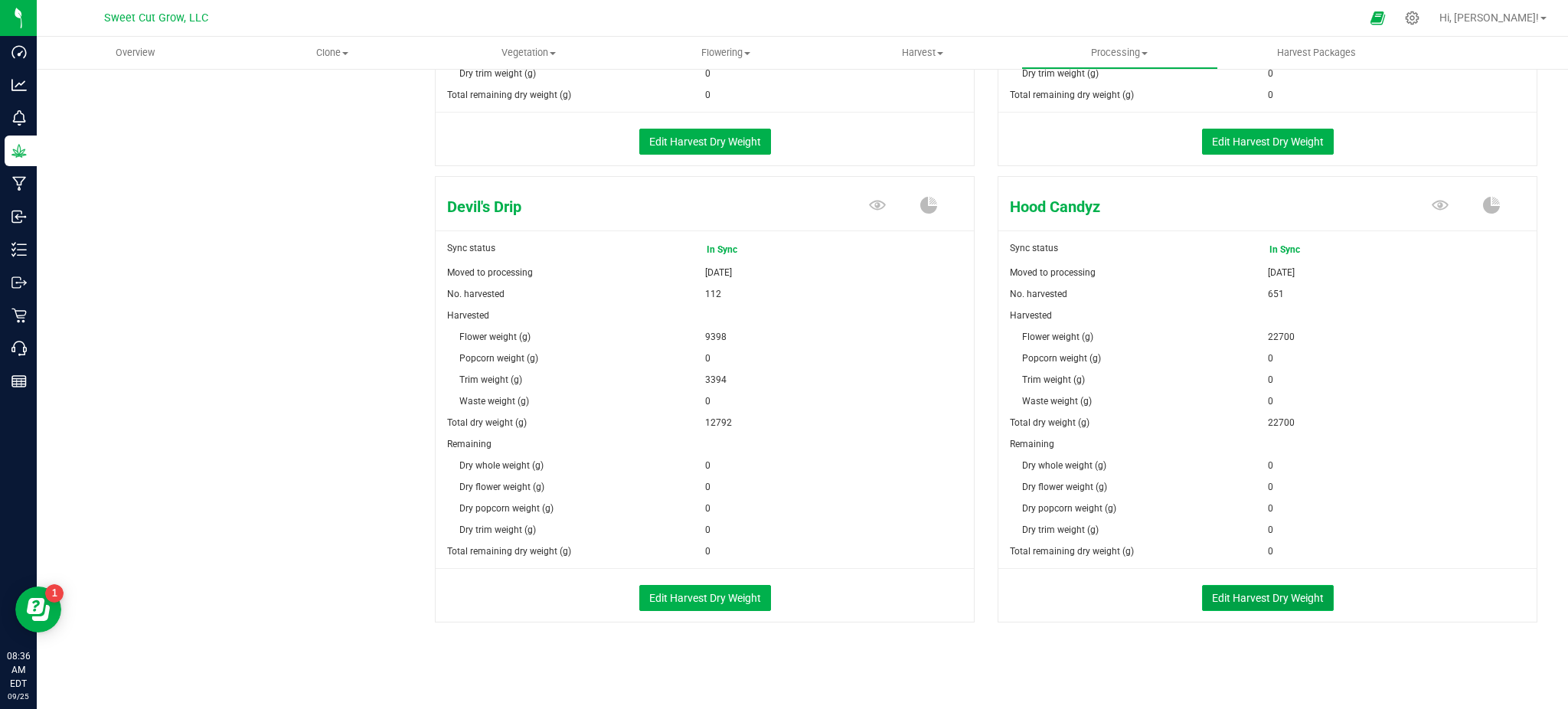
click at [1243, 598] on button "Edit Harvest Dry Weight" at bounding box center [1267, 597] width 131 height 26
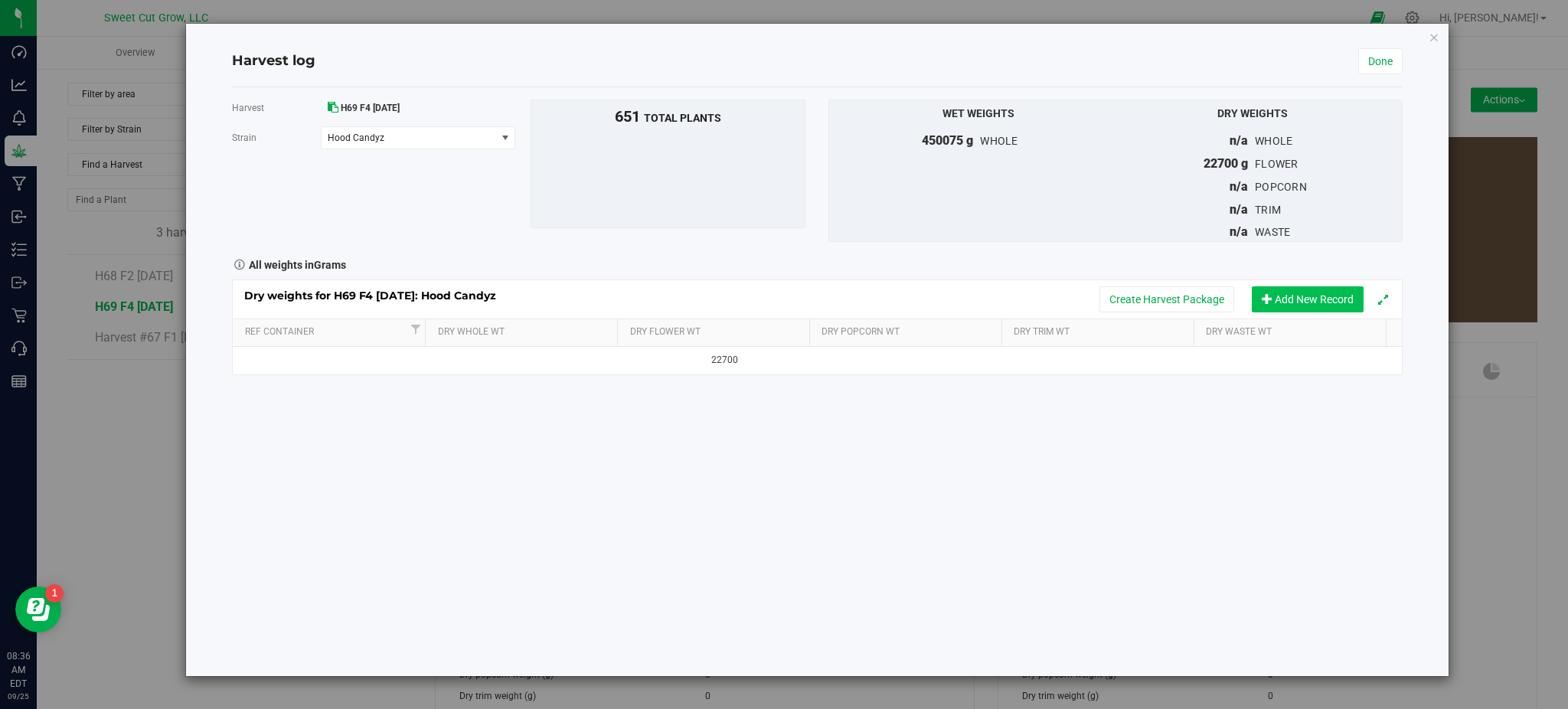
click at [1287, 288] on button "Add New Record" at bounding box center [1308, 299] width 112 height 26
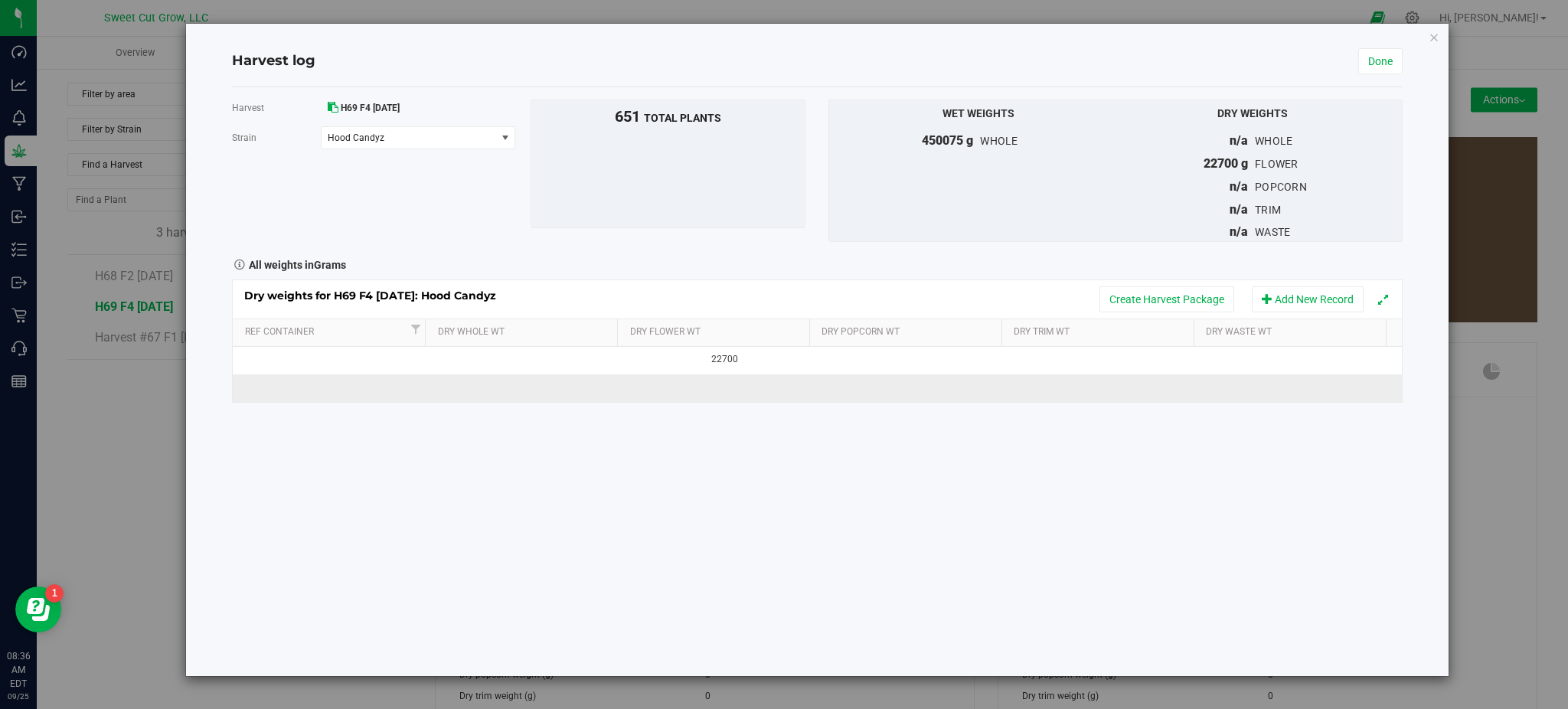
click at [684, 391] on td at bounding box center [720, 388] width 194 height 27
type input "22700"
click at [687, 392] on input "22700" at bounding box center [724, 388] width 177 height 21
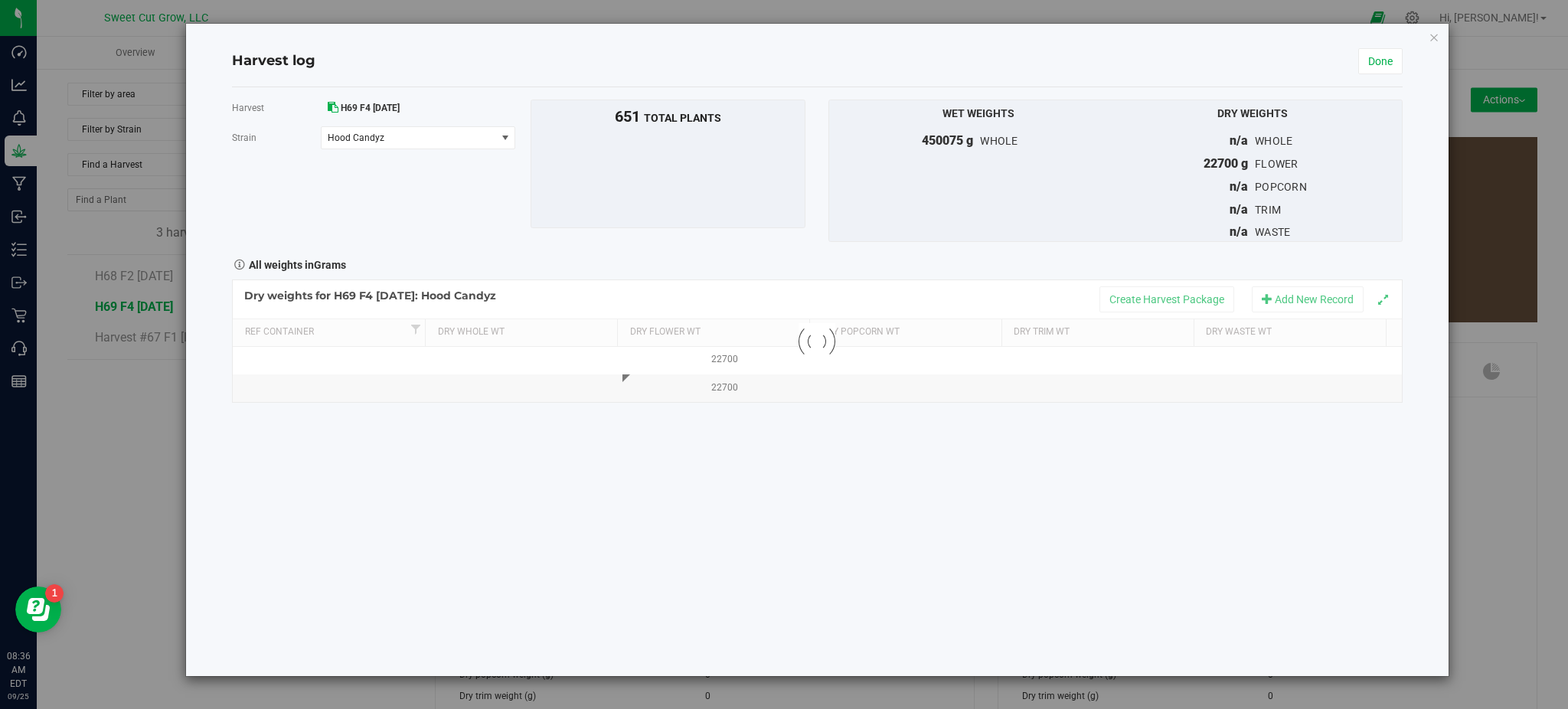
click at [762, 486] on div "Harvest H69 F4 8.29.25 Strain Hood Candyz Select strain Black Market Crunch Ber…" at bounding box center [817, 382] width 1170 height 589
click at [1170, 306] on button "Create Harvest Package" at bounding box center [1166, 299] width 135 height 26
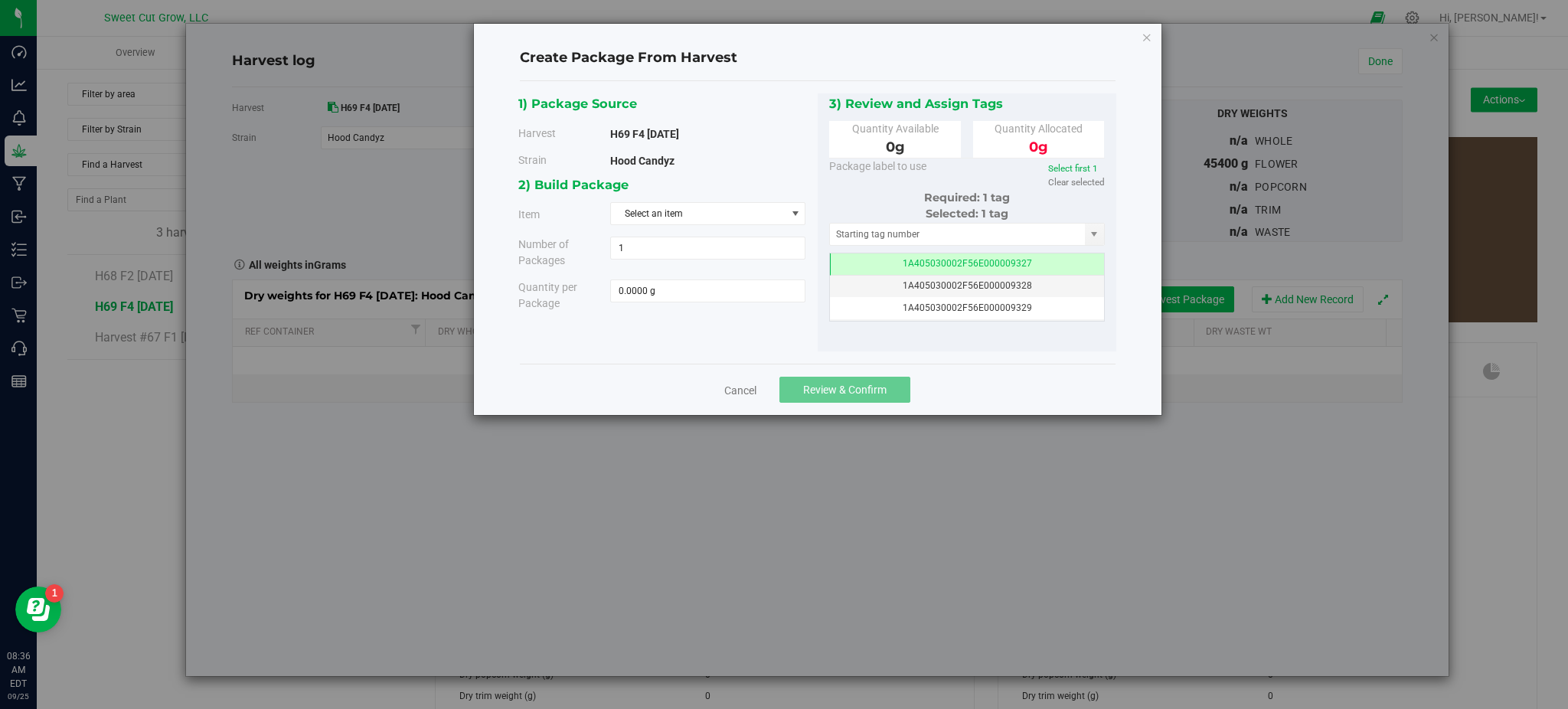
click at [1170, 306] on div "Create Package From Harvest 1) Package Source Harvest H69 F4 8.29.25 Strain Hoo…" at bounding box center [789, 354] width 1579 height 709
click at [730, 215] on span "Select an item" at bounding box center [698, 213] width 174 height 21
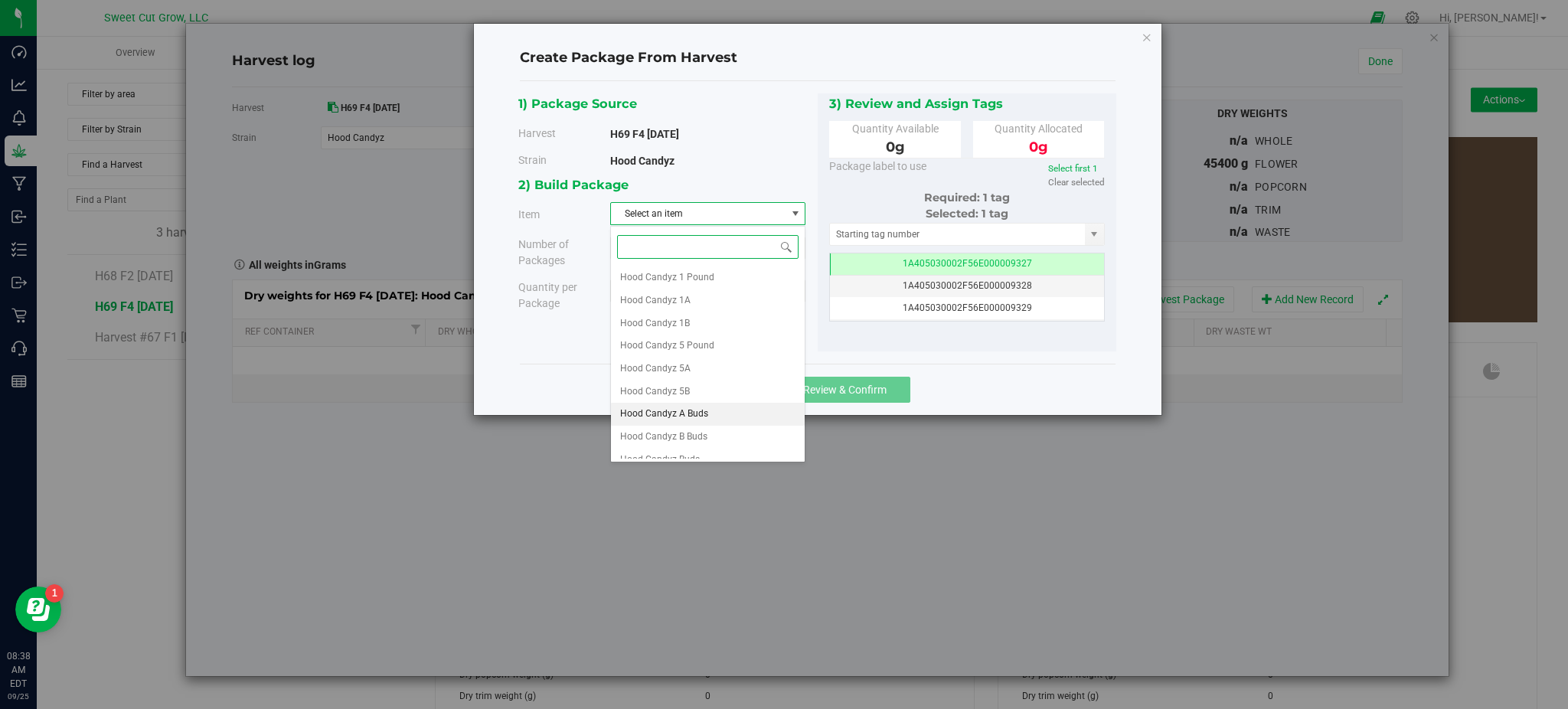
click at [717, 415] on li "Hood Candyz A Buds" at bounding box center [708, 414] width 194 height 23
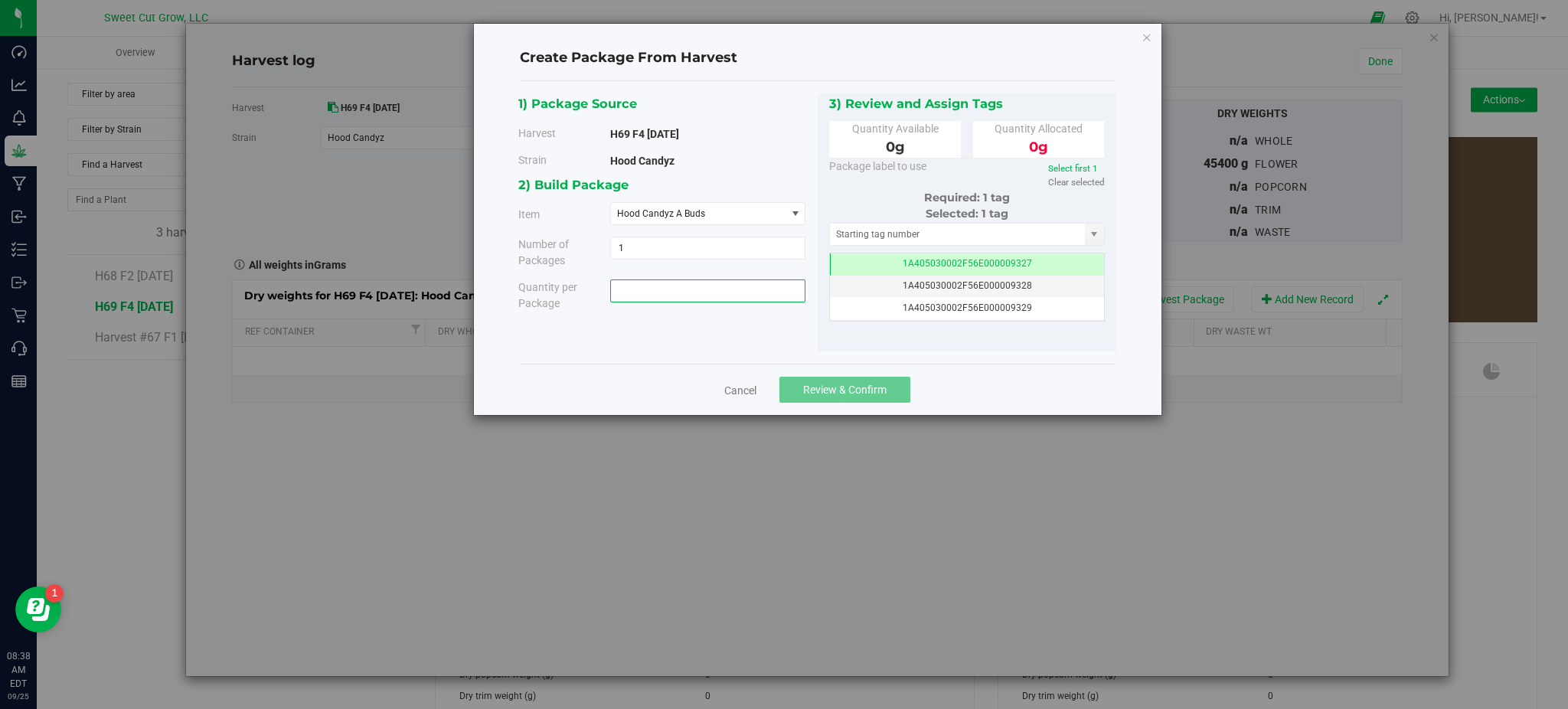
click at [678, 295] on span at bounding box center [708, 290] width 195 height 23
type input "22700"
type input "22700.0000 g"
click at [689, 341] on div "1) Package Source Harvest H69 F4 8.29.25 Strain Hood Candyz 1 1" at bounding box center [817, 222] width 598 height 258
click at [859, 385] on span "Review & Confirm" at bounding box center [844, 390] width 83 height 12
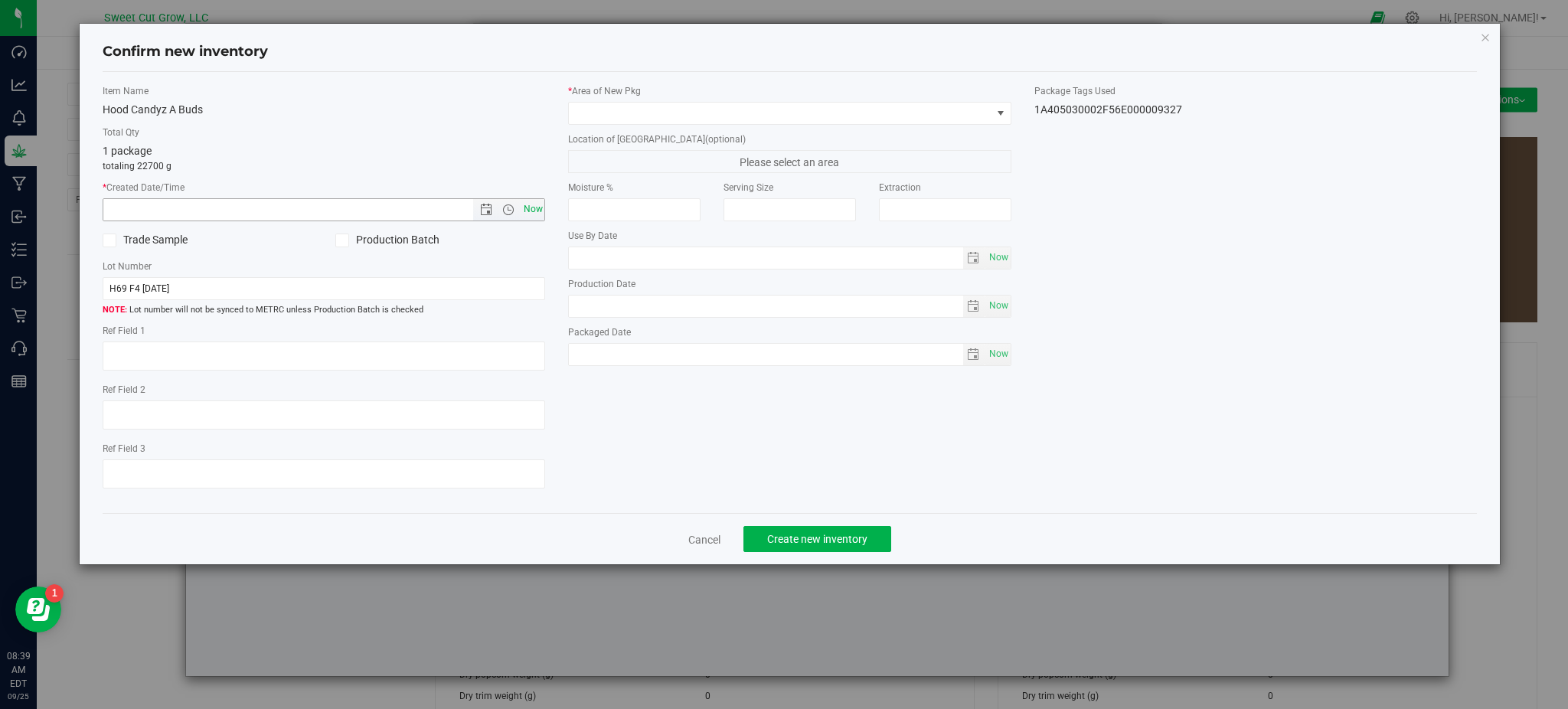
click at [536, 211] on span "Now" at bounding box center [532, 209] width 26 height 22
type input "9/25/2025 8:39 AM"
click at [698, 121] on span at bounding box center [779, 112] width 422 height 21
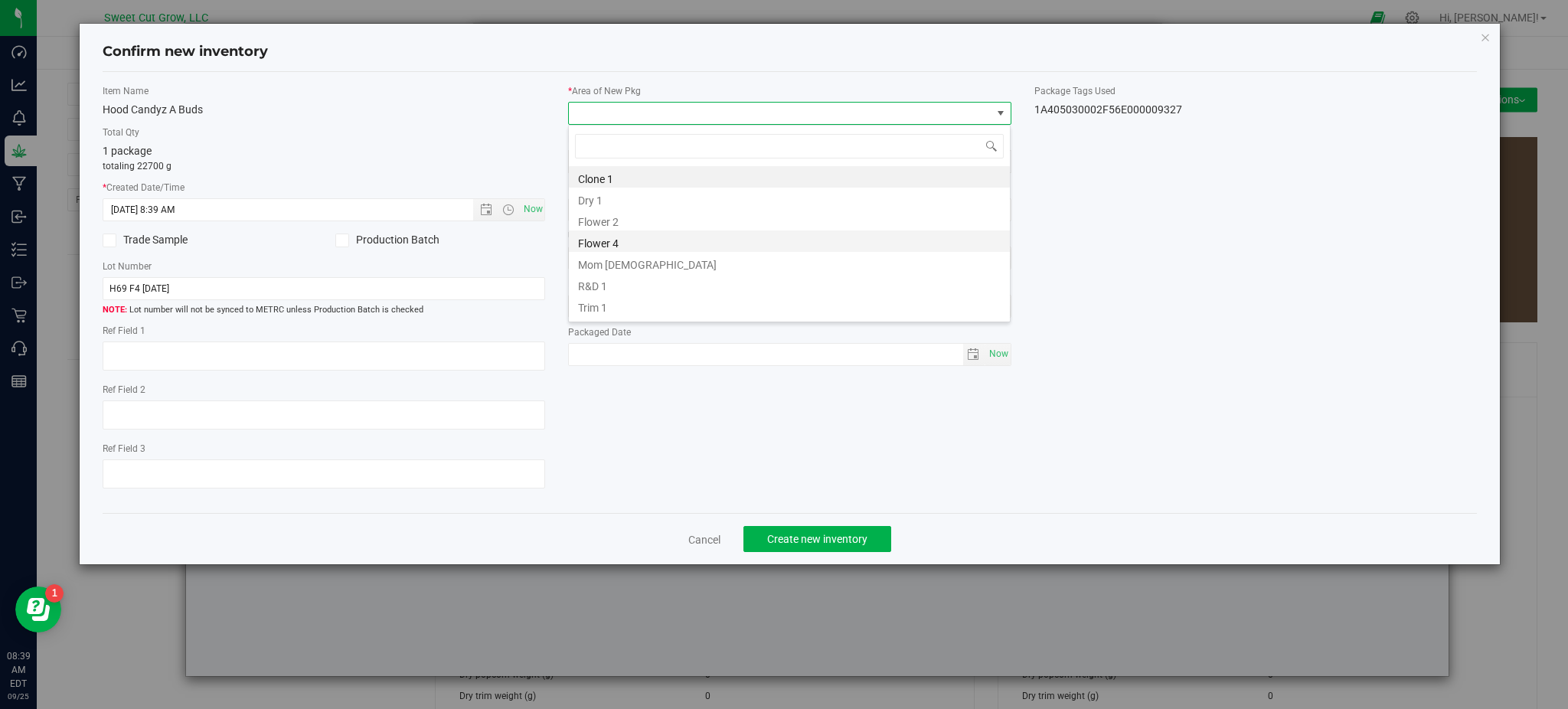
scroll to position [18, 0]
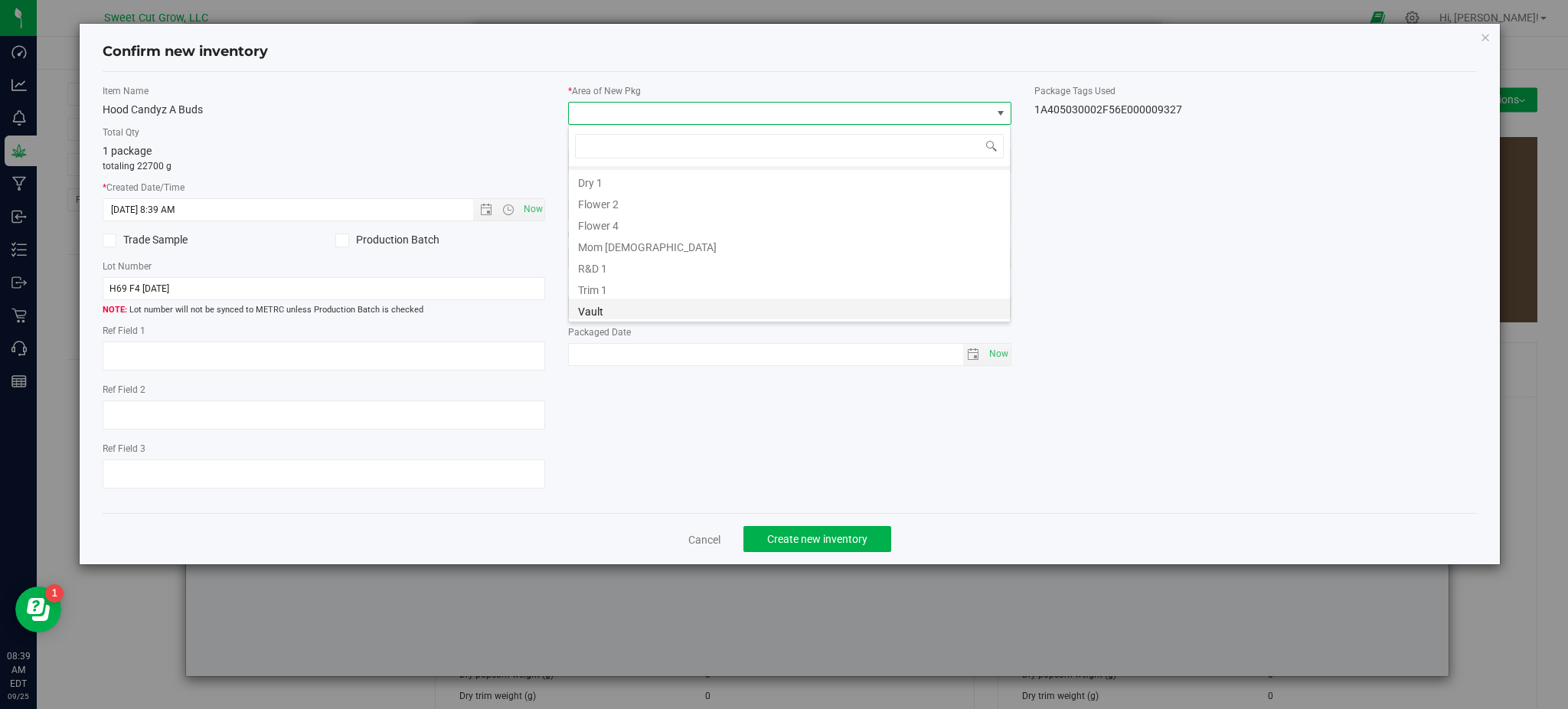
click at [622, 306] on li "Vault" at bounding box center [789, 309] width 441 height 21
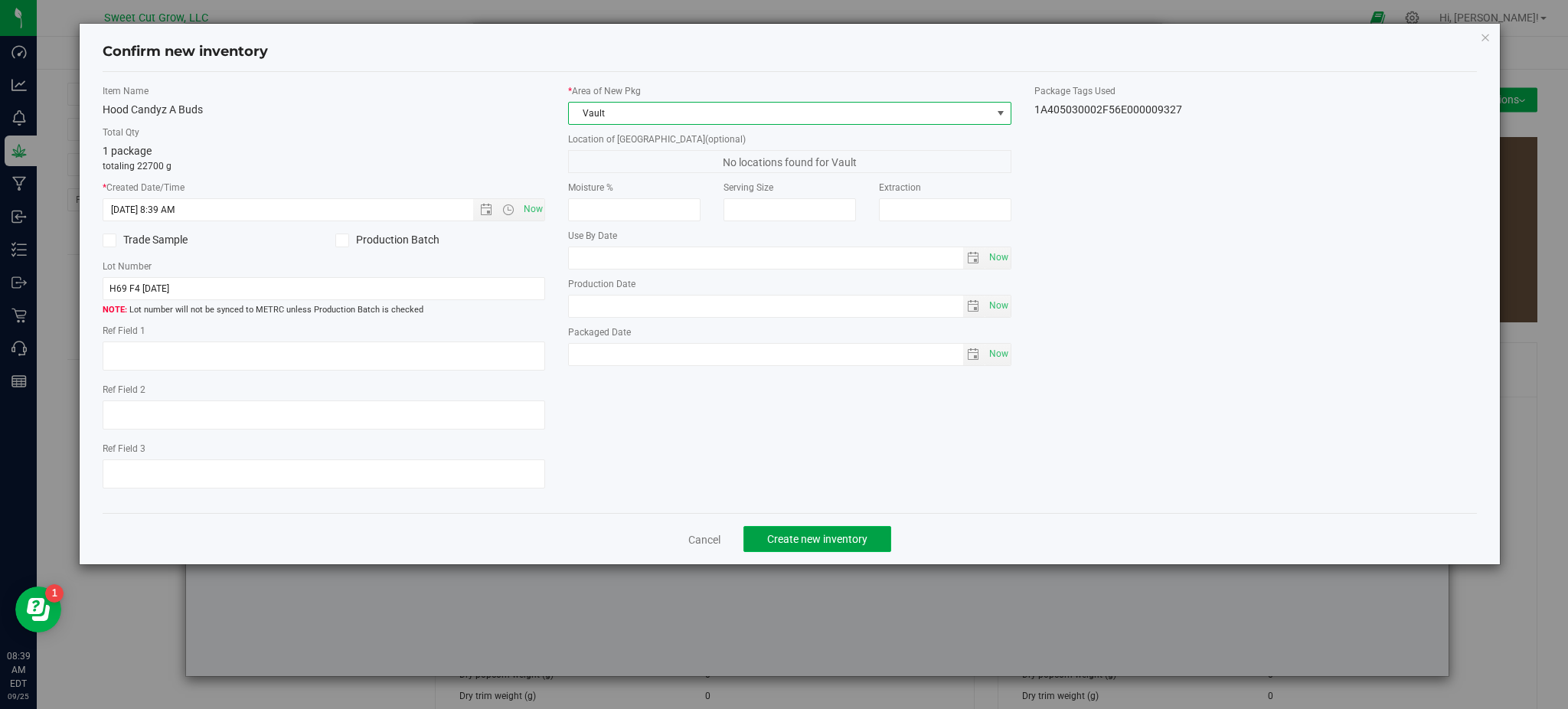
click at [814, 536] on span "Create new inventory" at bounding box center [817, 539] width 100 height 12
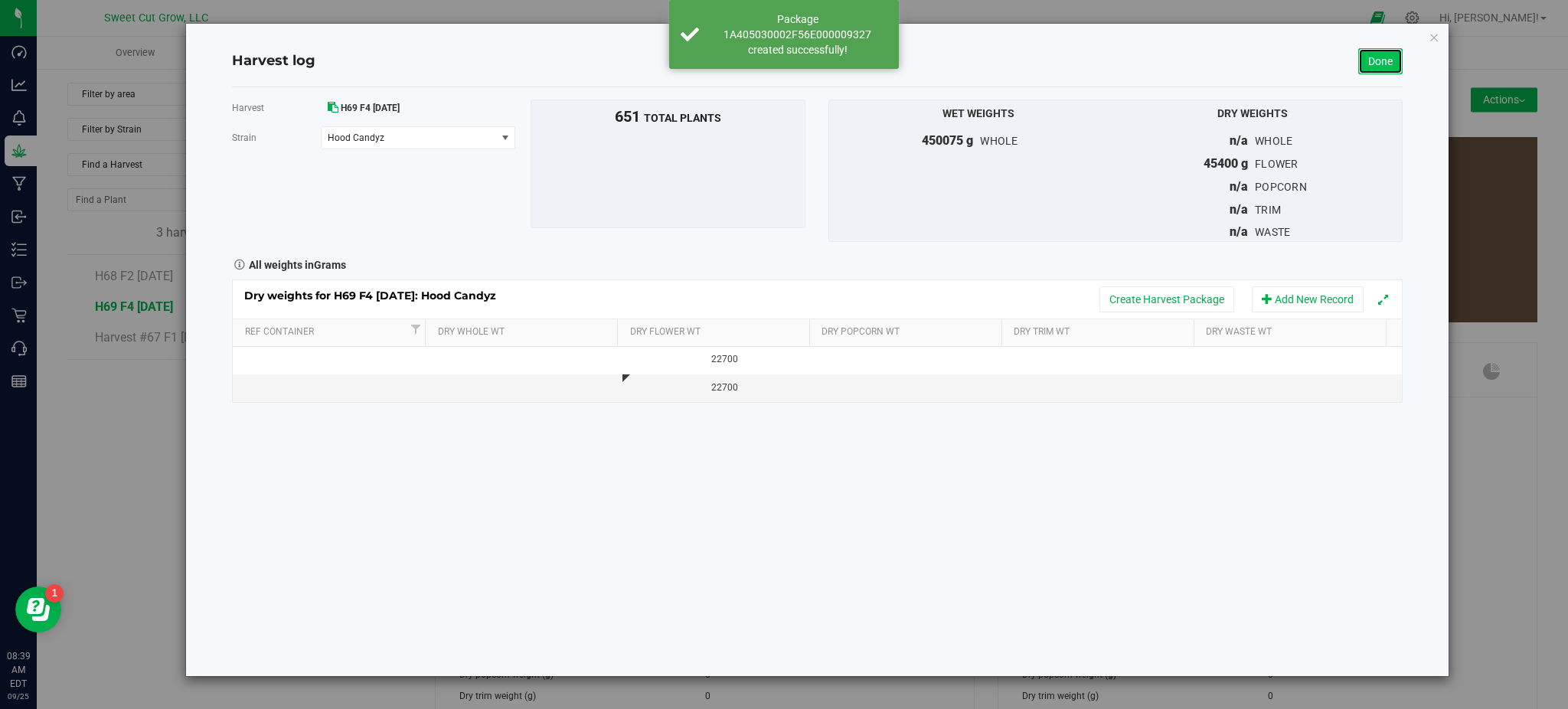
click at [1377, 60] on link "Done" at bounding box center [1381, 61] width 45 height 26
